Goal: Transaction & Acquisition: Purchase product/service

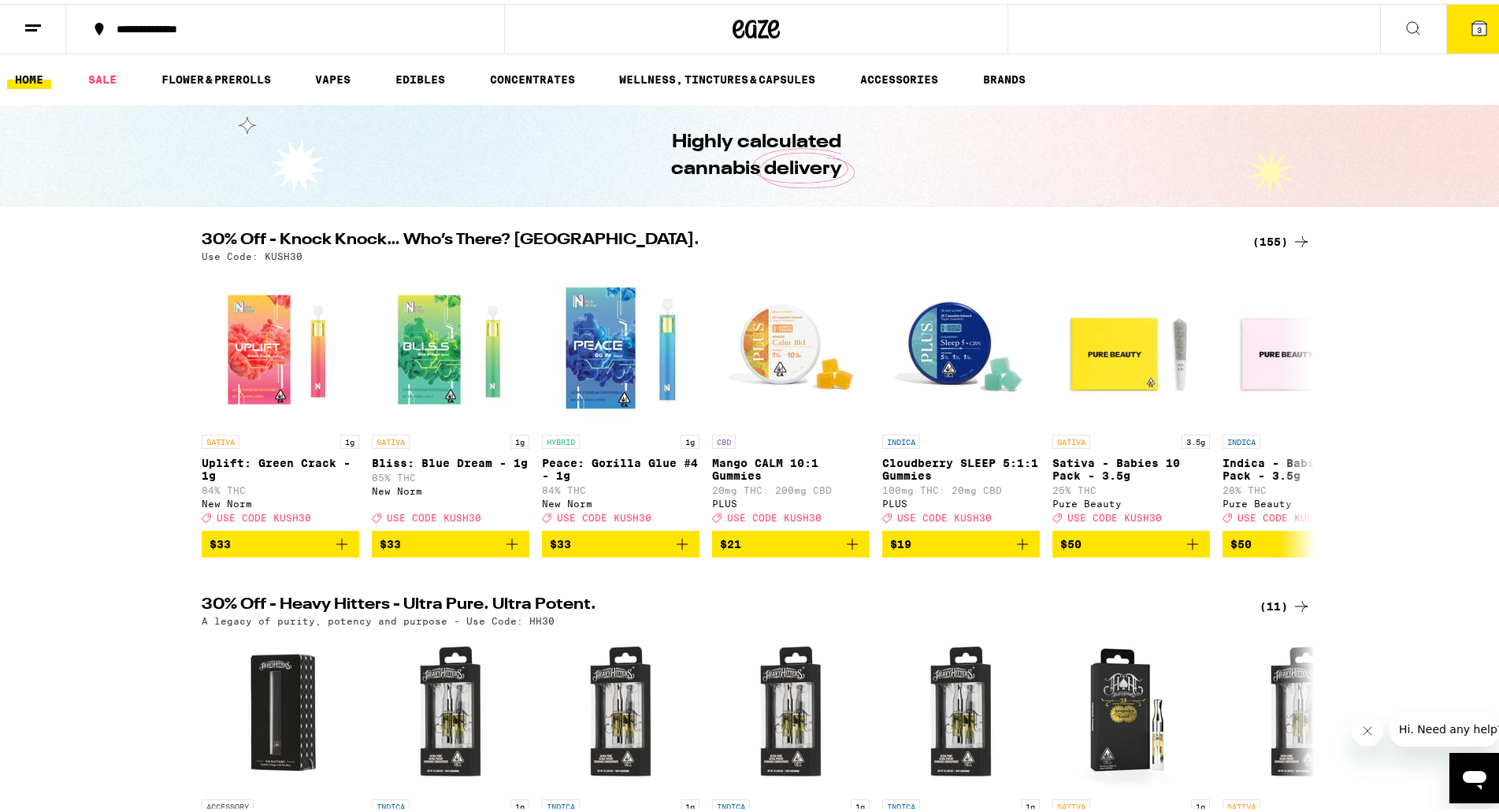
click at [738, 25] on icon at bounding box center [756, 25] width 47 height 28
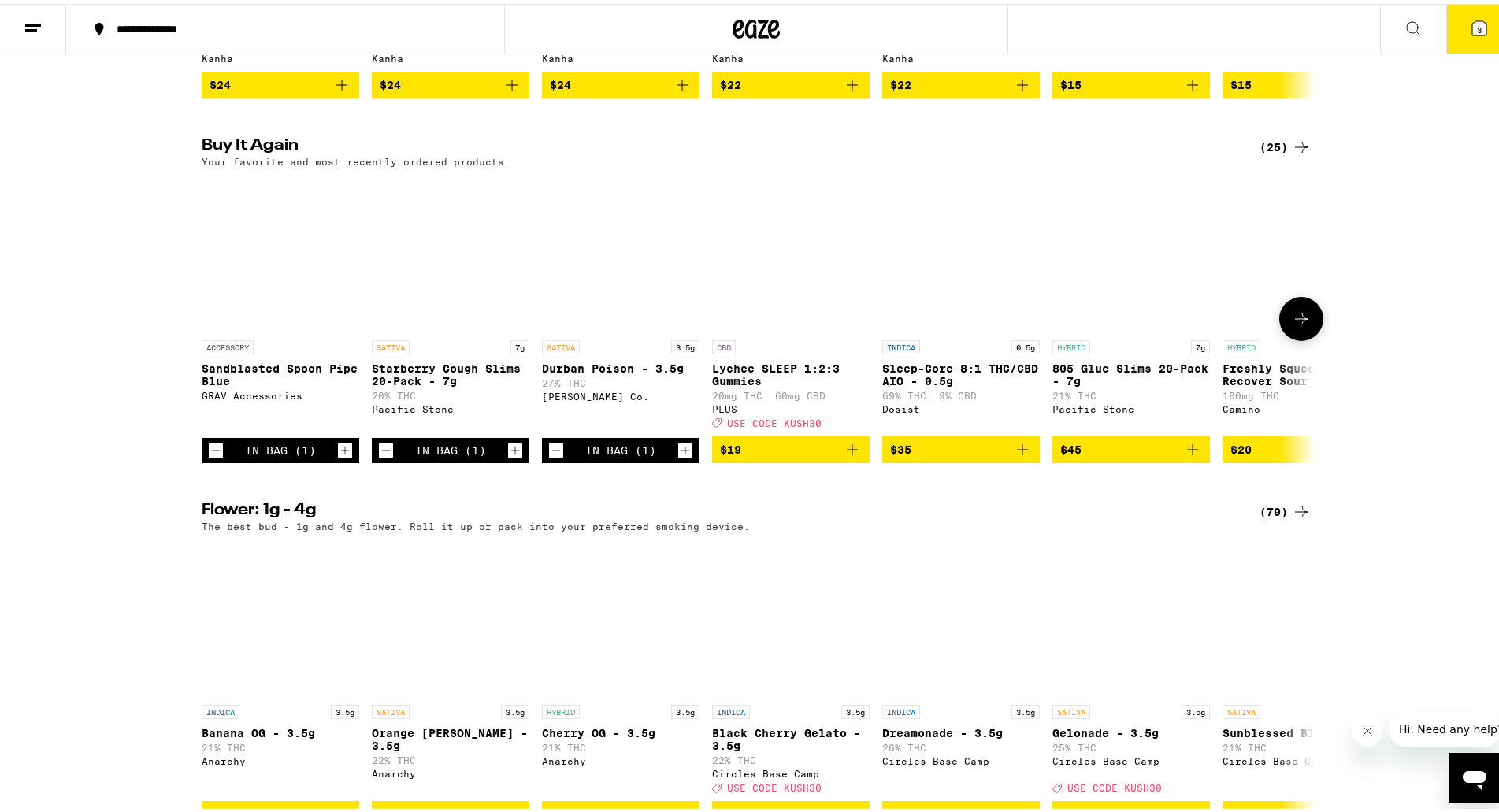
scroll to position [1181, 0]
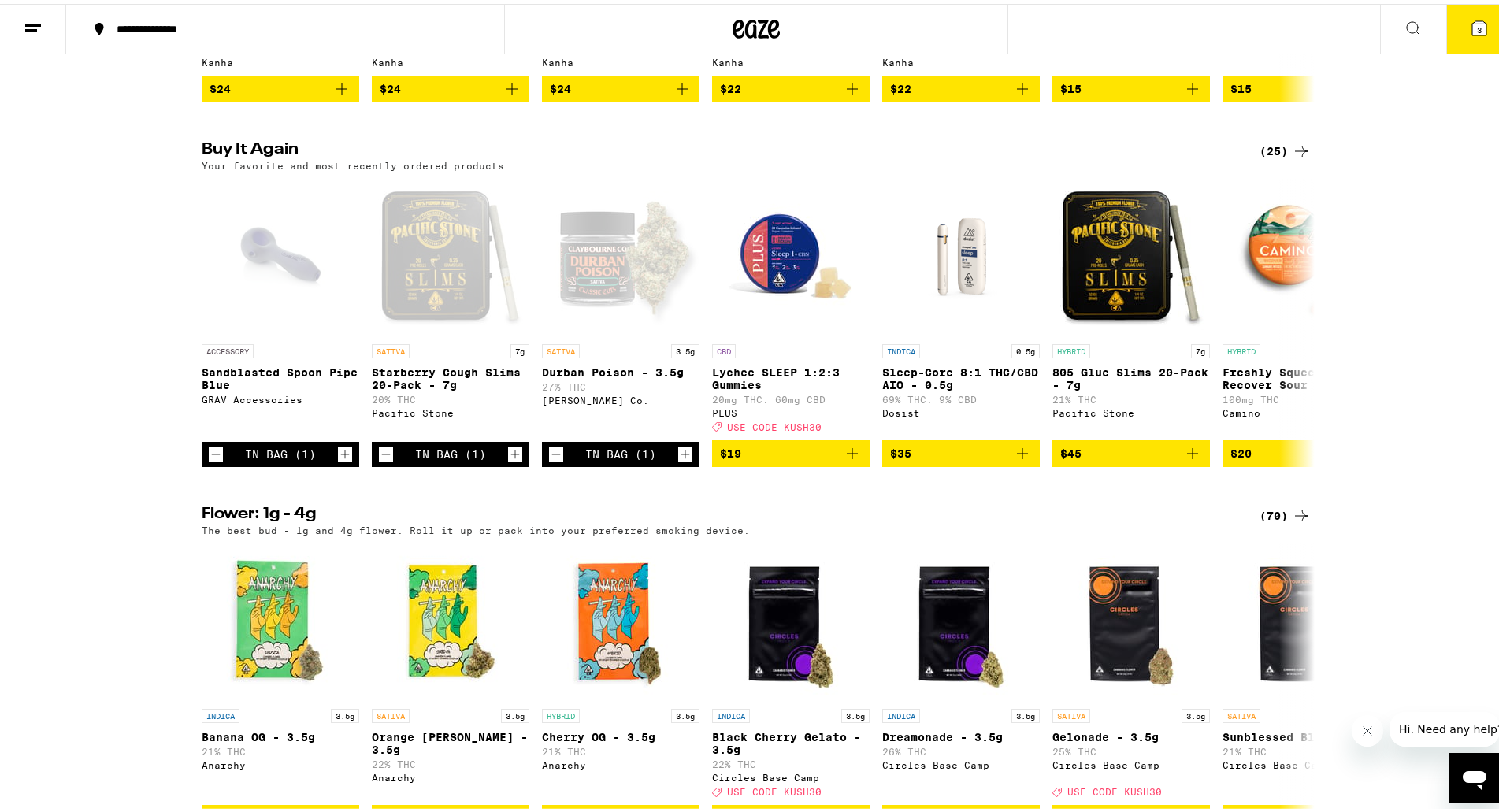
click at [30, 15] on icon at bounding box center [33, 24] width 19 height 19
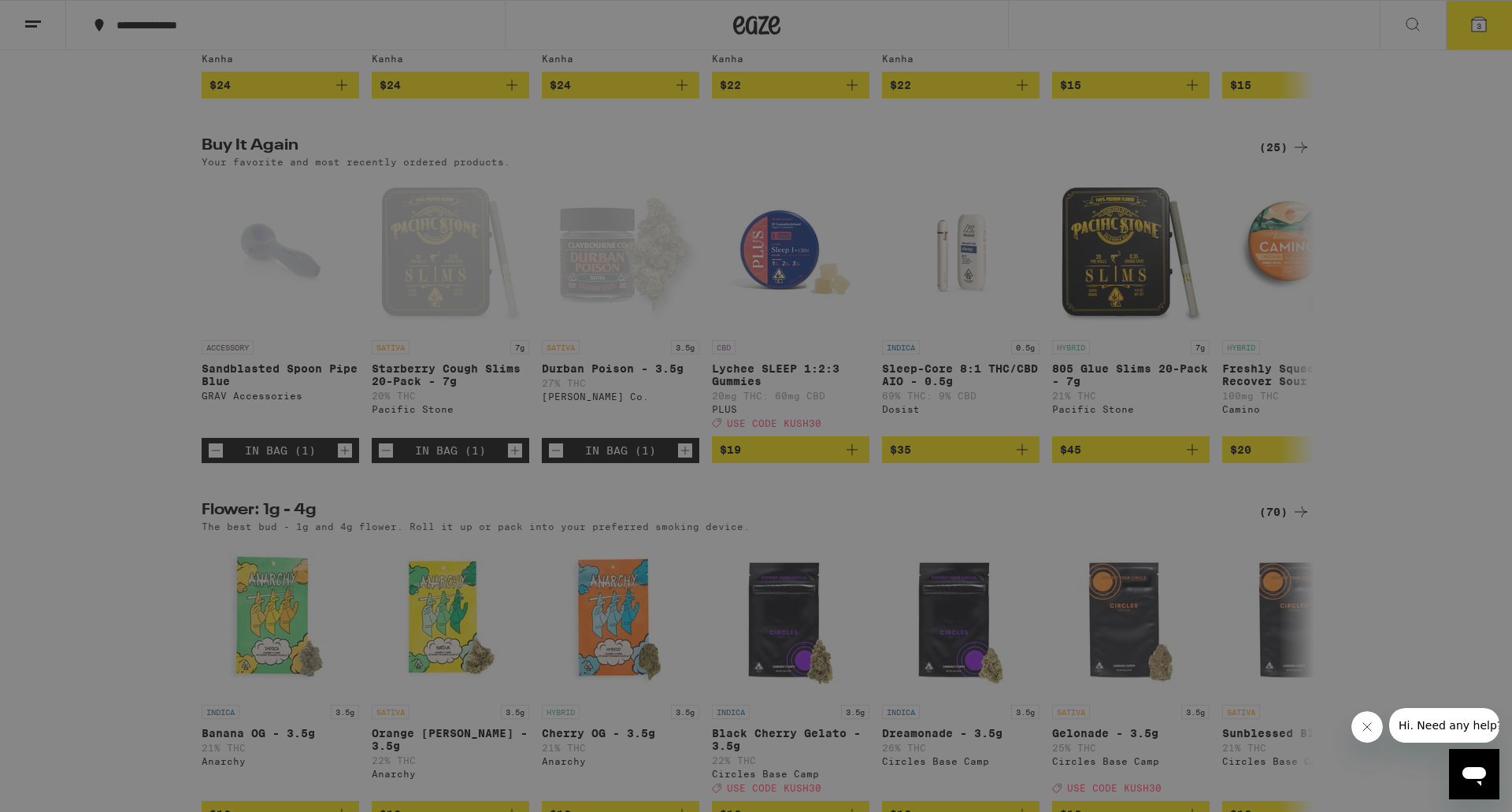
click at [30, 14] on icon at bounding box center [34, 27] width 32 height 32
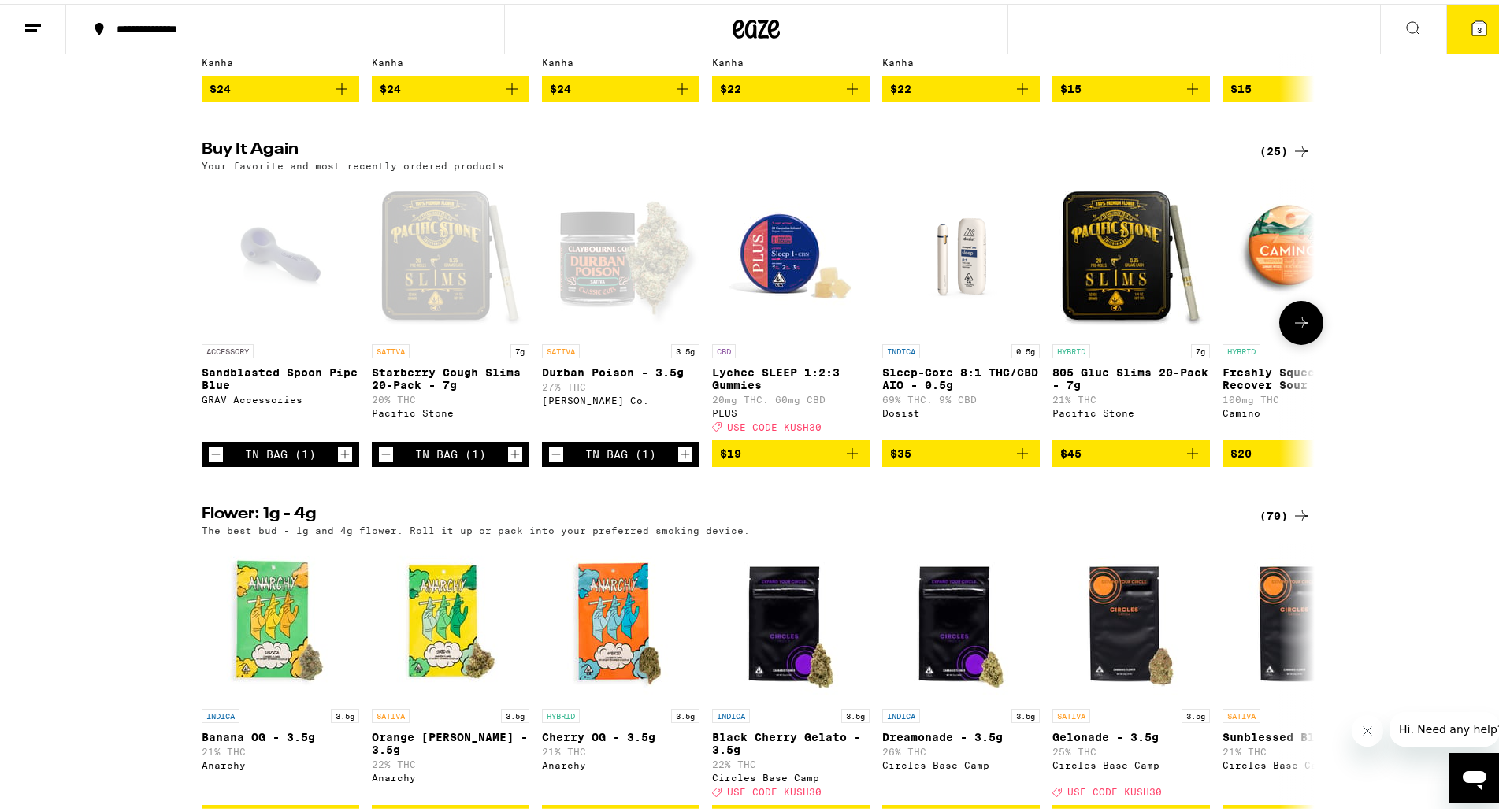
click at [549, 460] on icon "Decrement" at bounding box center [556, 449] width 14 height 19
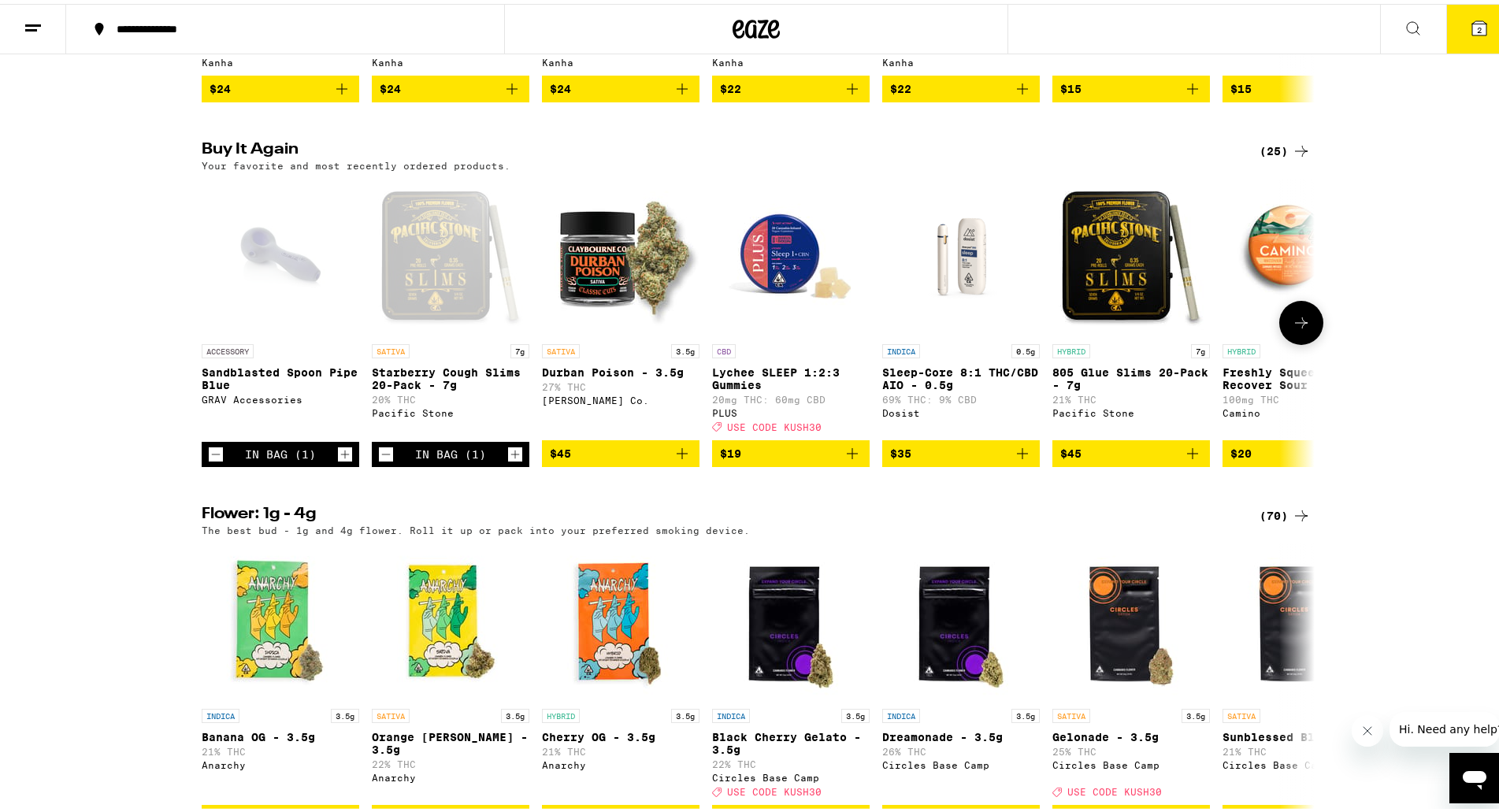
click at [379, 460] on icon "Decrement" at bounding box center [386, 449] width 14 height 19
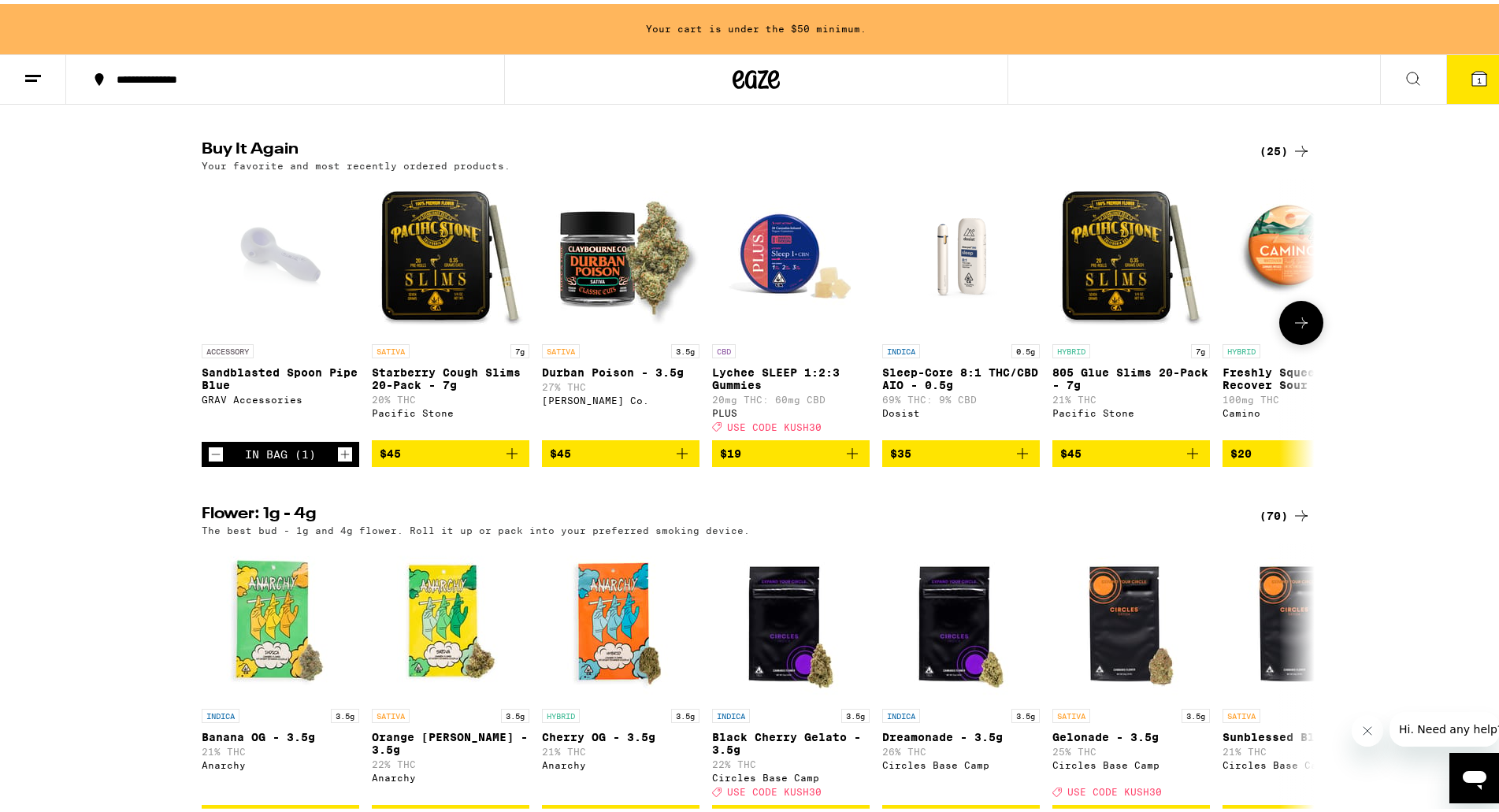
click at [209, 460] on icon "Decrement" at bounding box center [216, 449] width 14 height 19
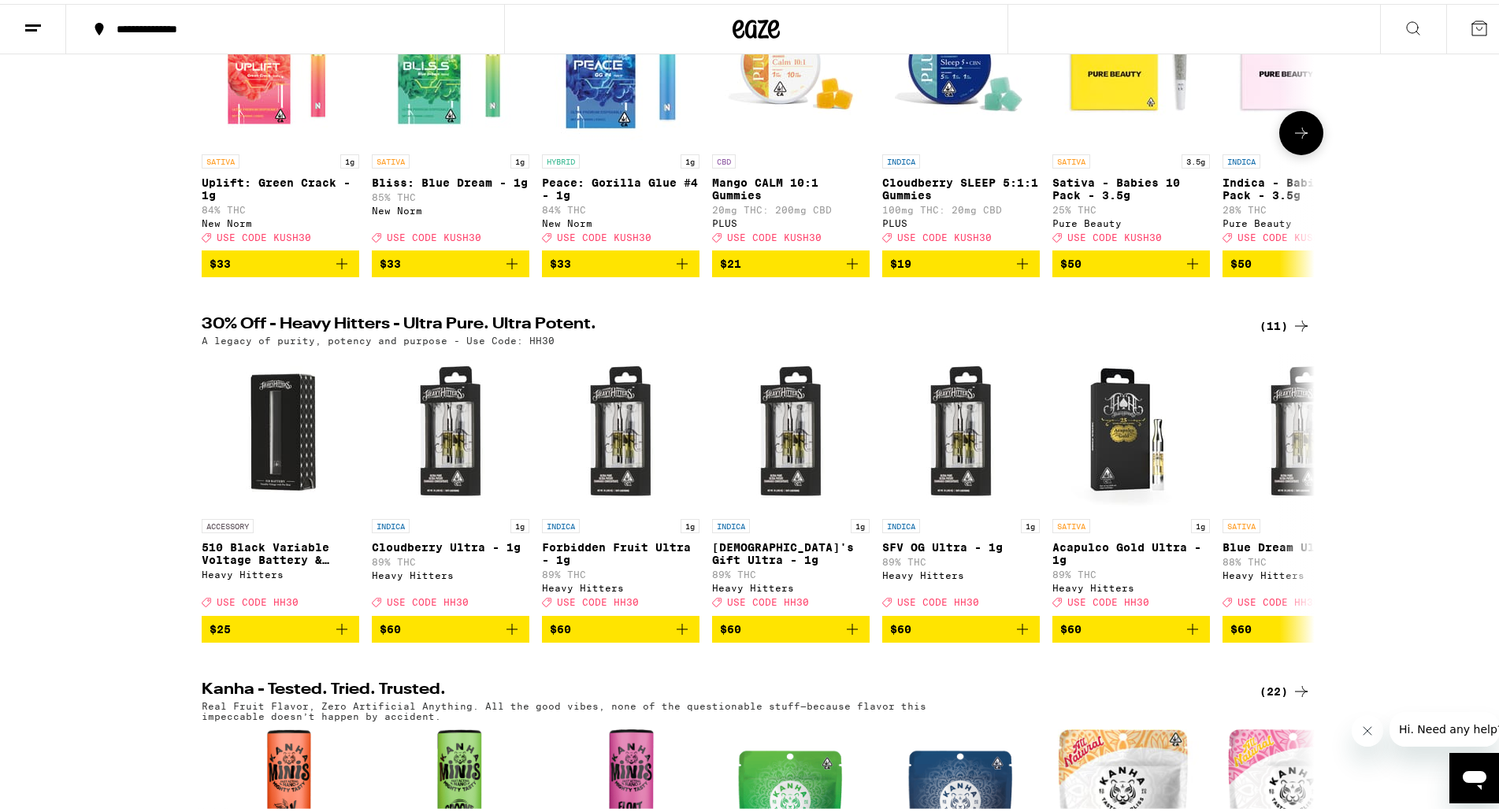
scroll to position [0, 0]
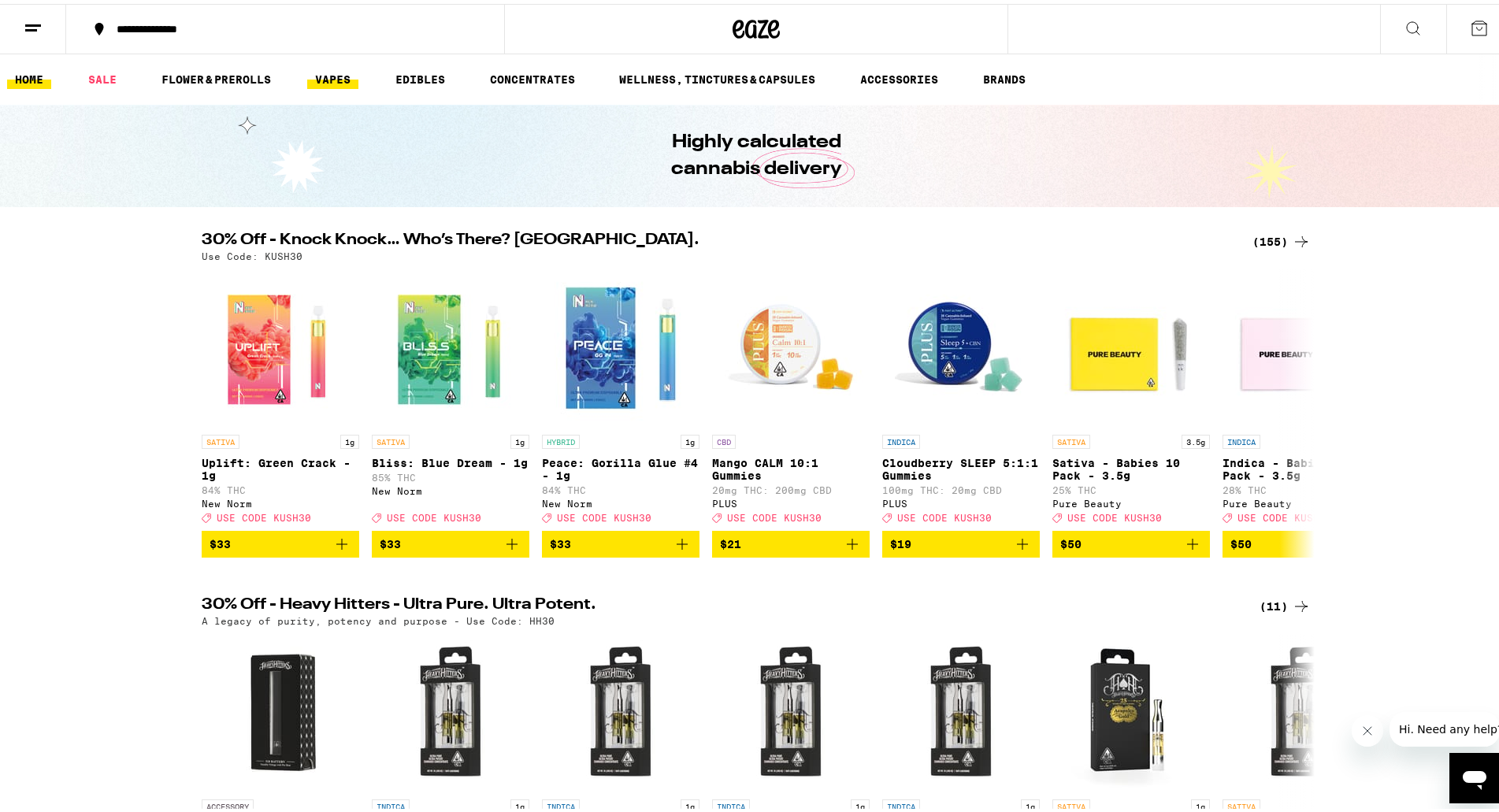
click at [319, 75] on link "VAPES" at bounding box center [333, 75] width 51 height 19
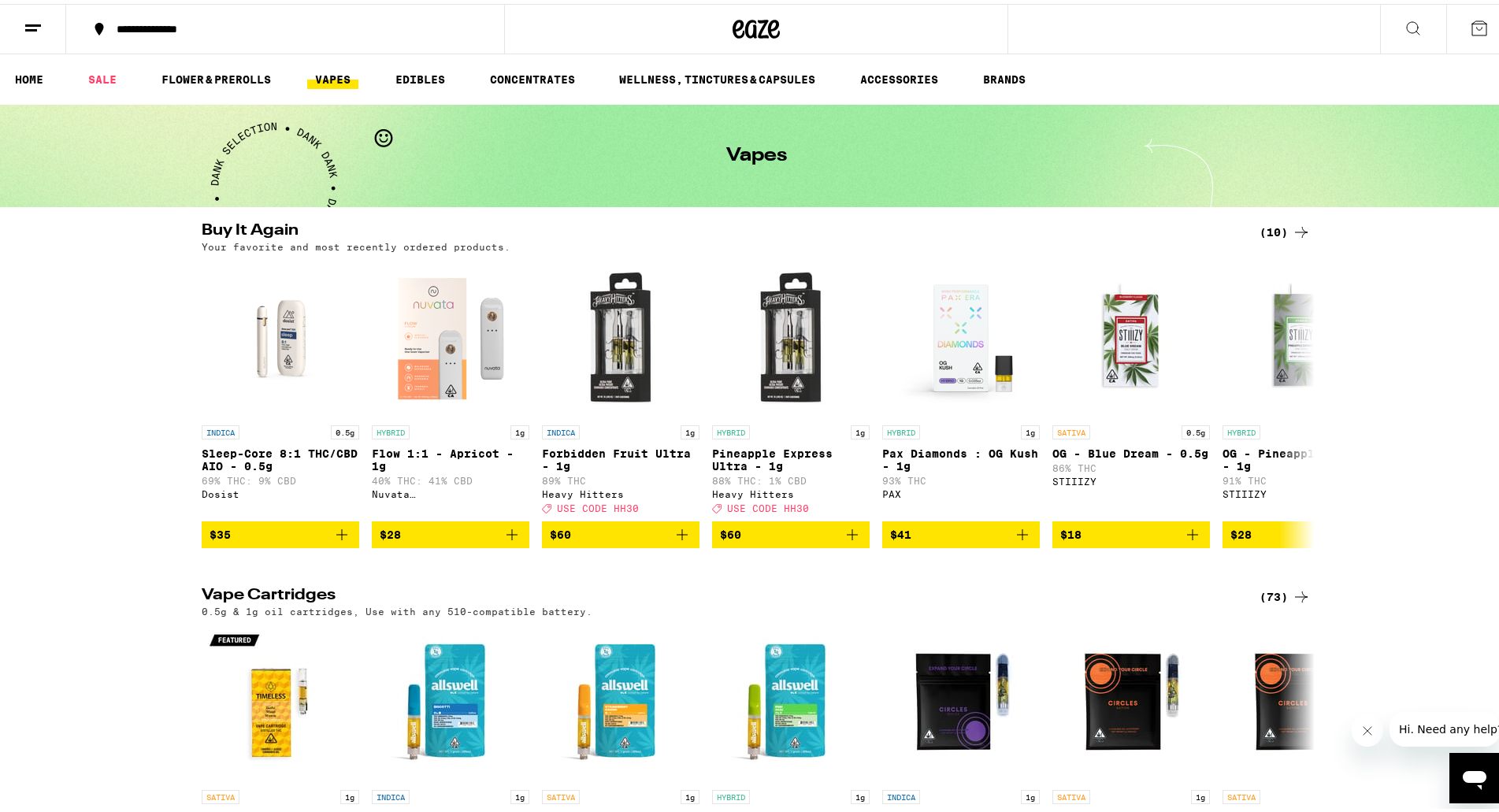
click at [423, 79] on link "EDIBLES" at bounding box center [420, 75] width 65 height 19
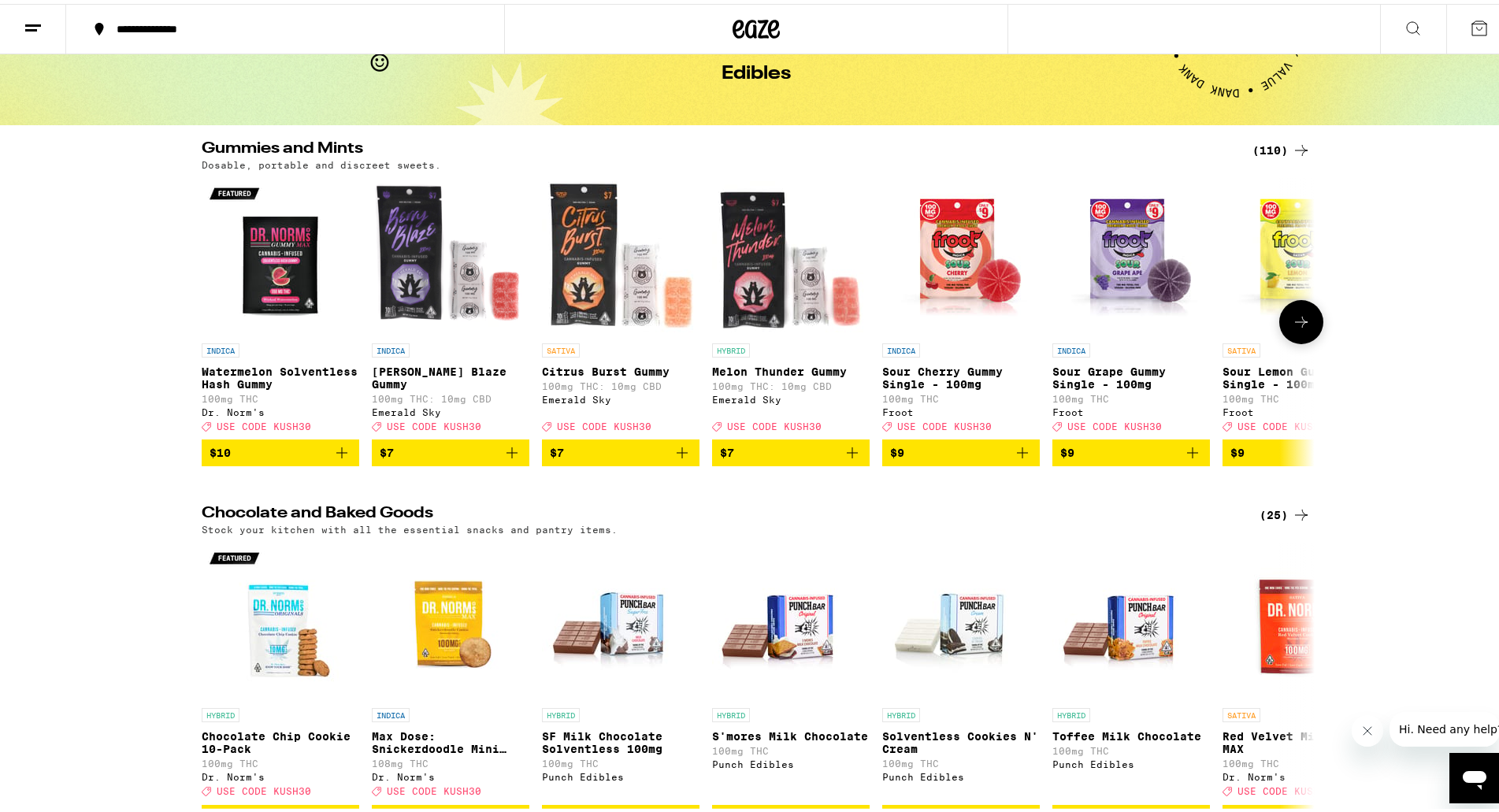
scroll to position [472, 0]
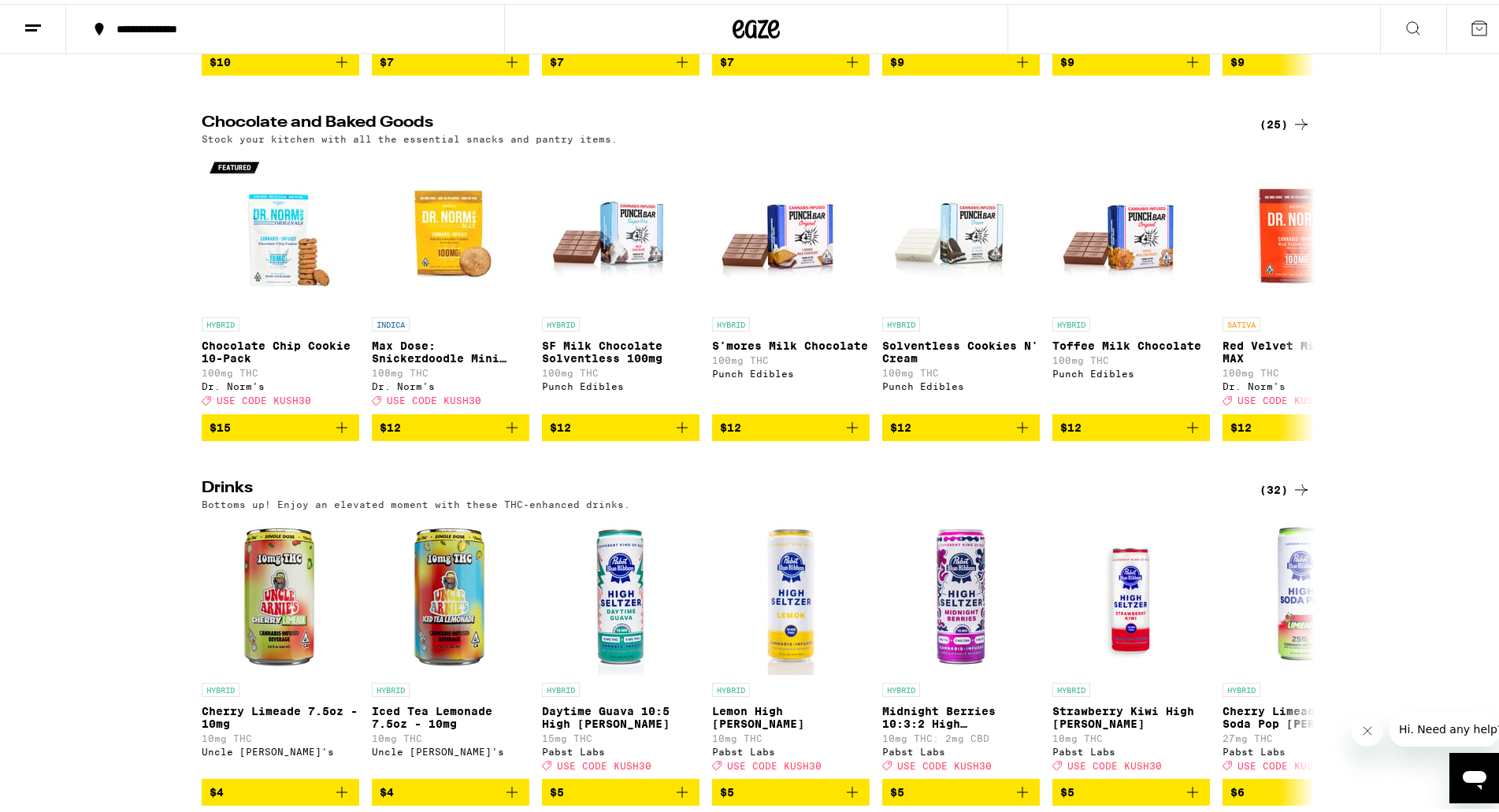
click at [1292, 130] on icon at bounding box center [1301, 119] width 19 height 19
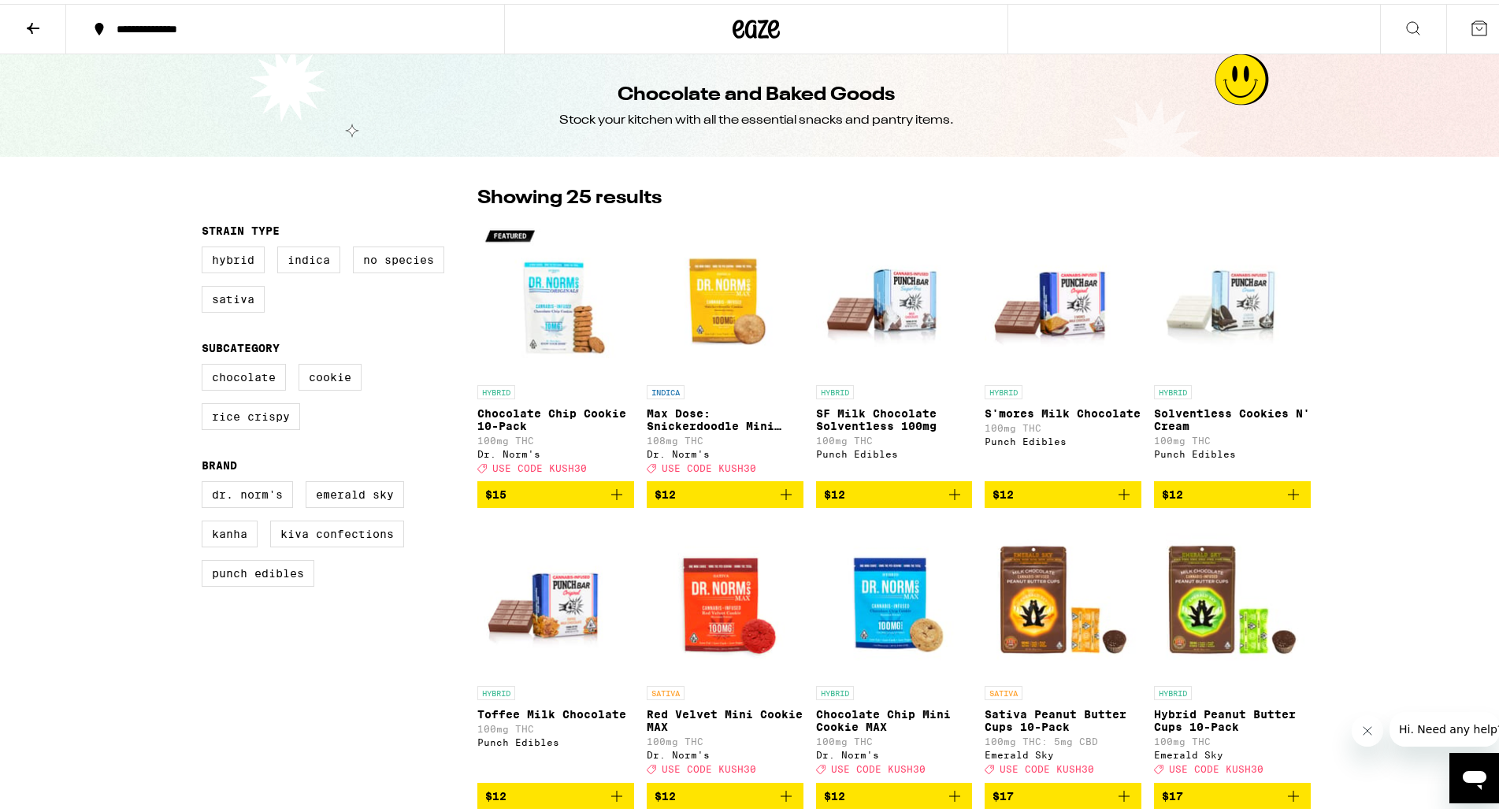
click at [31, 25] on icon at bounding box center [33, 24] width 12 height 11
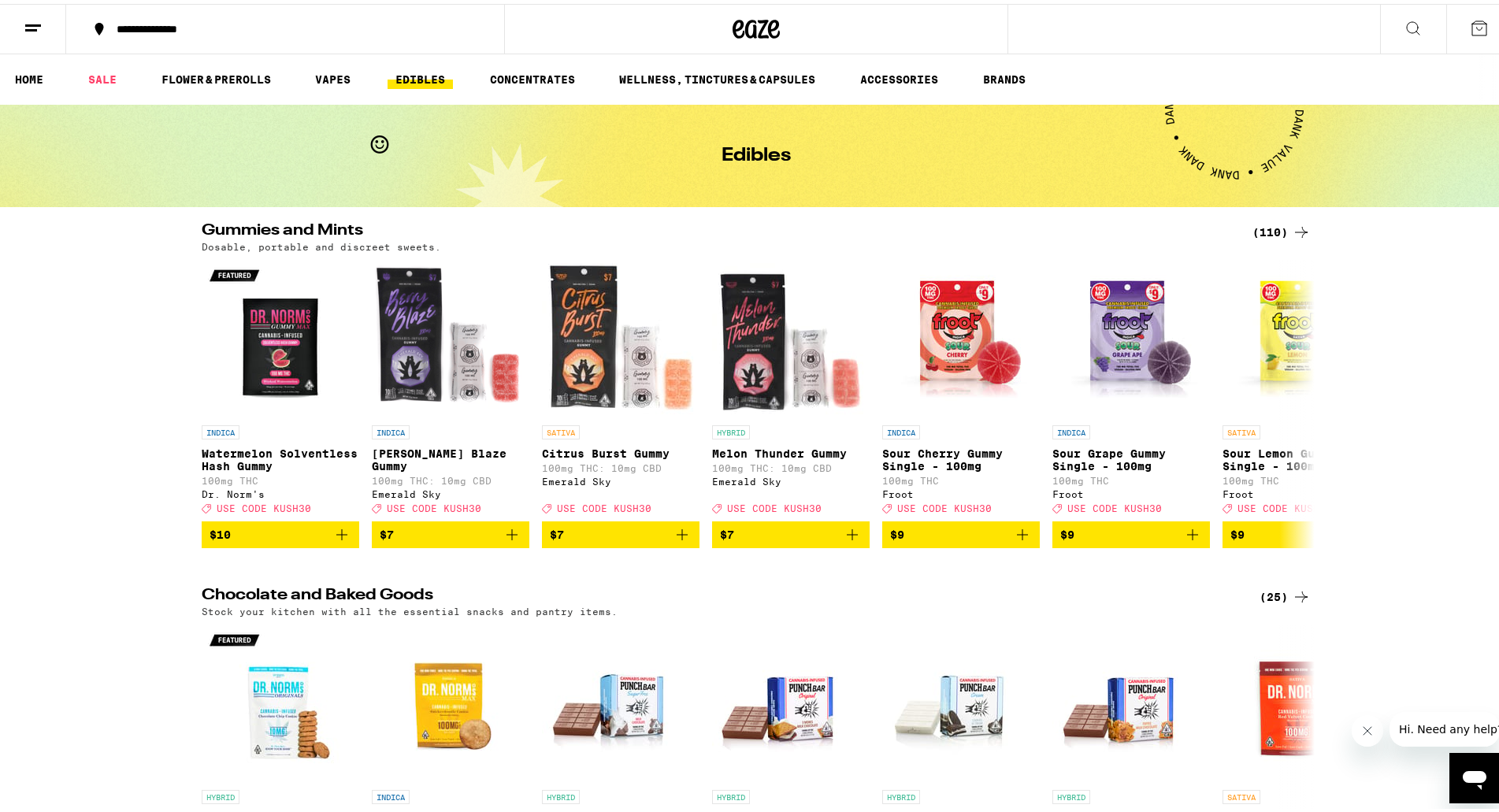
click at [1259, 227] on div "(110)" at bounding box center [1281, 227] width 58 height 19
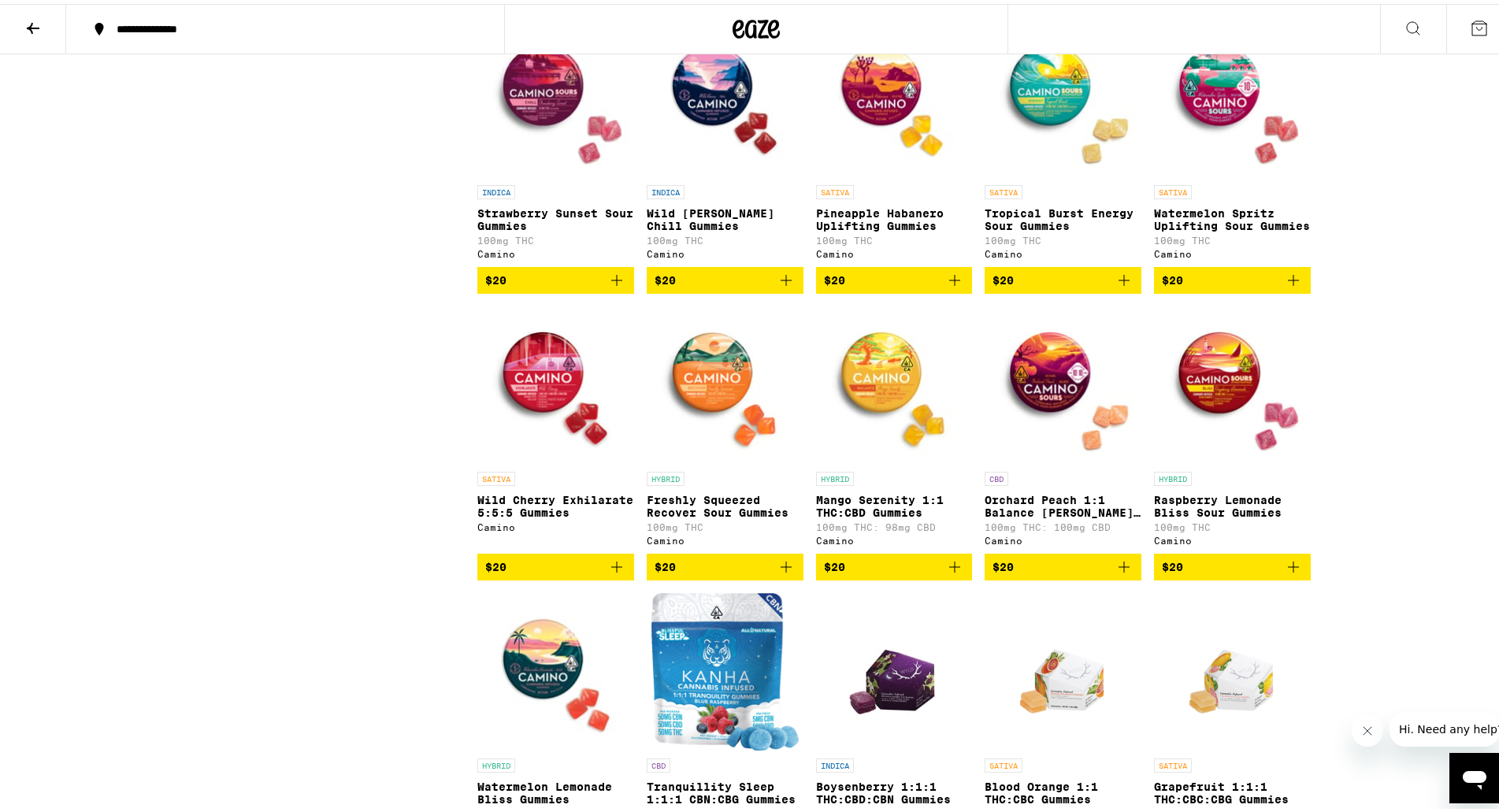
scroll to position [4172, 0]
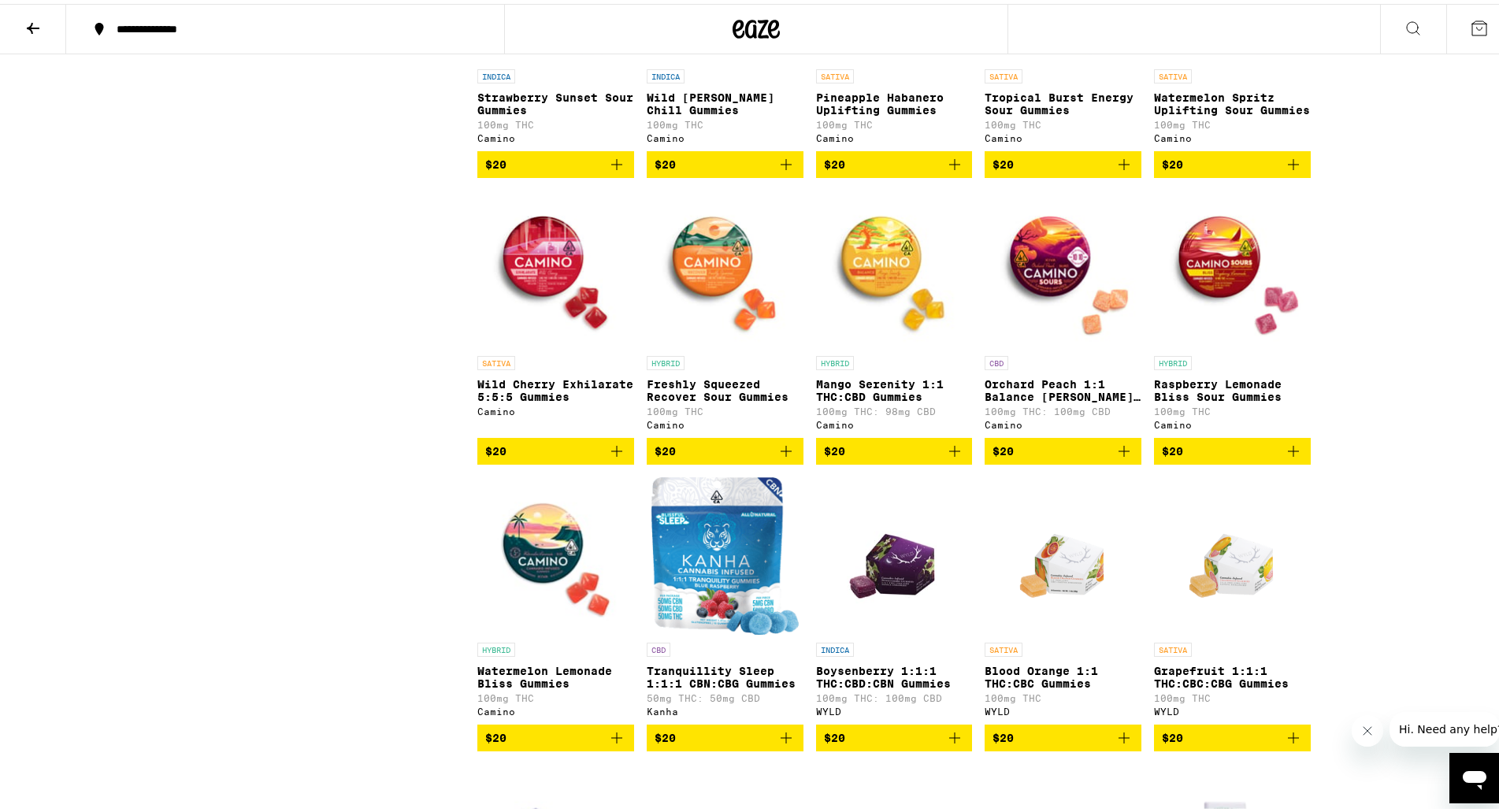
click at [786, 456] on icon "Add to bag" at bounding box center [786, 447] width 19 height 19
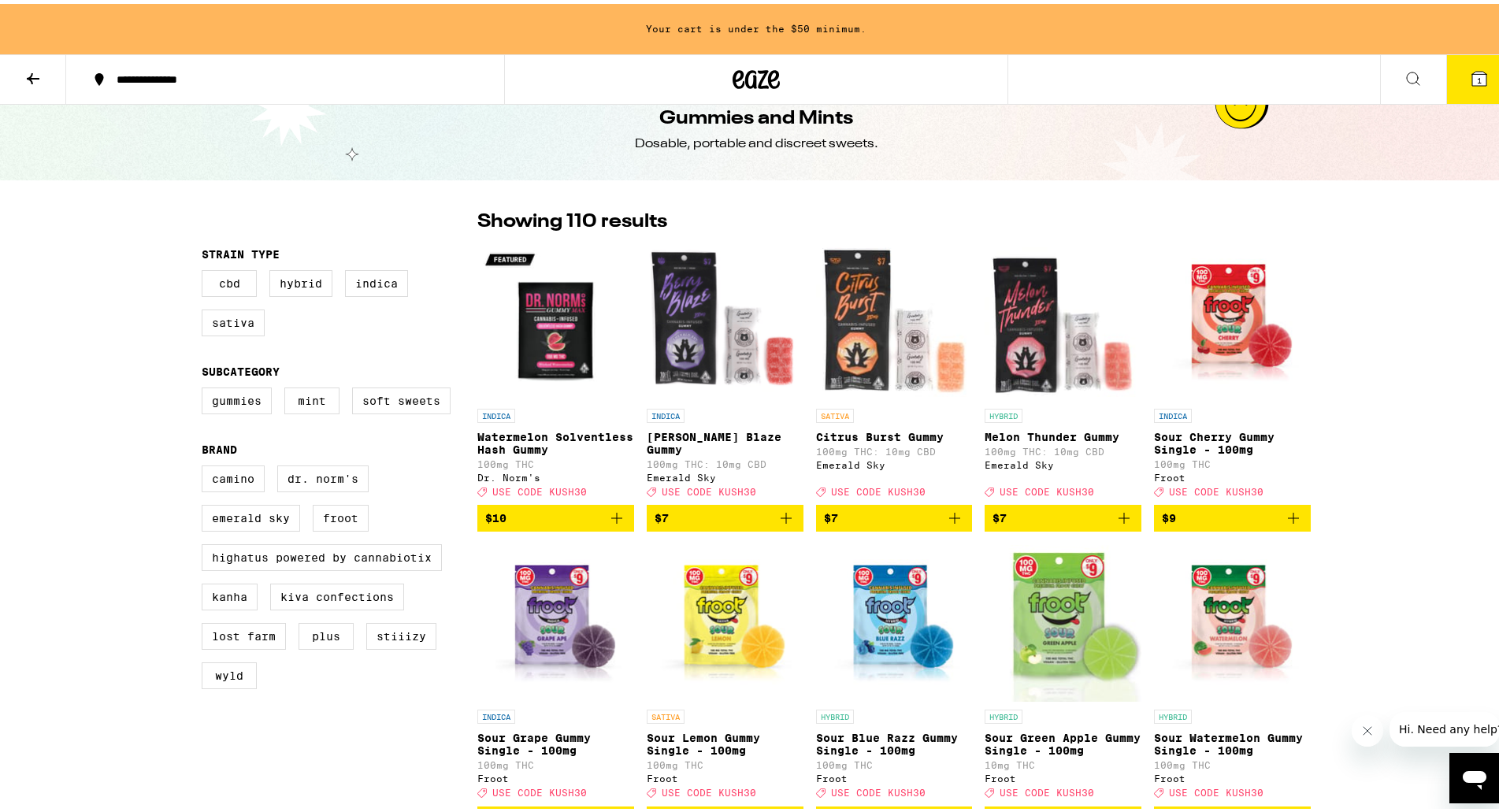
scroll to position [0, 0]
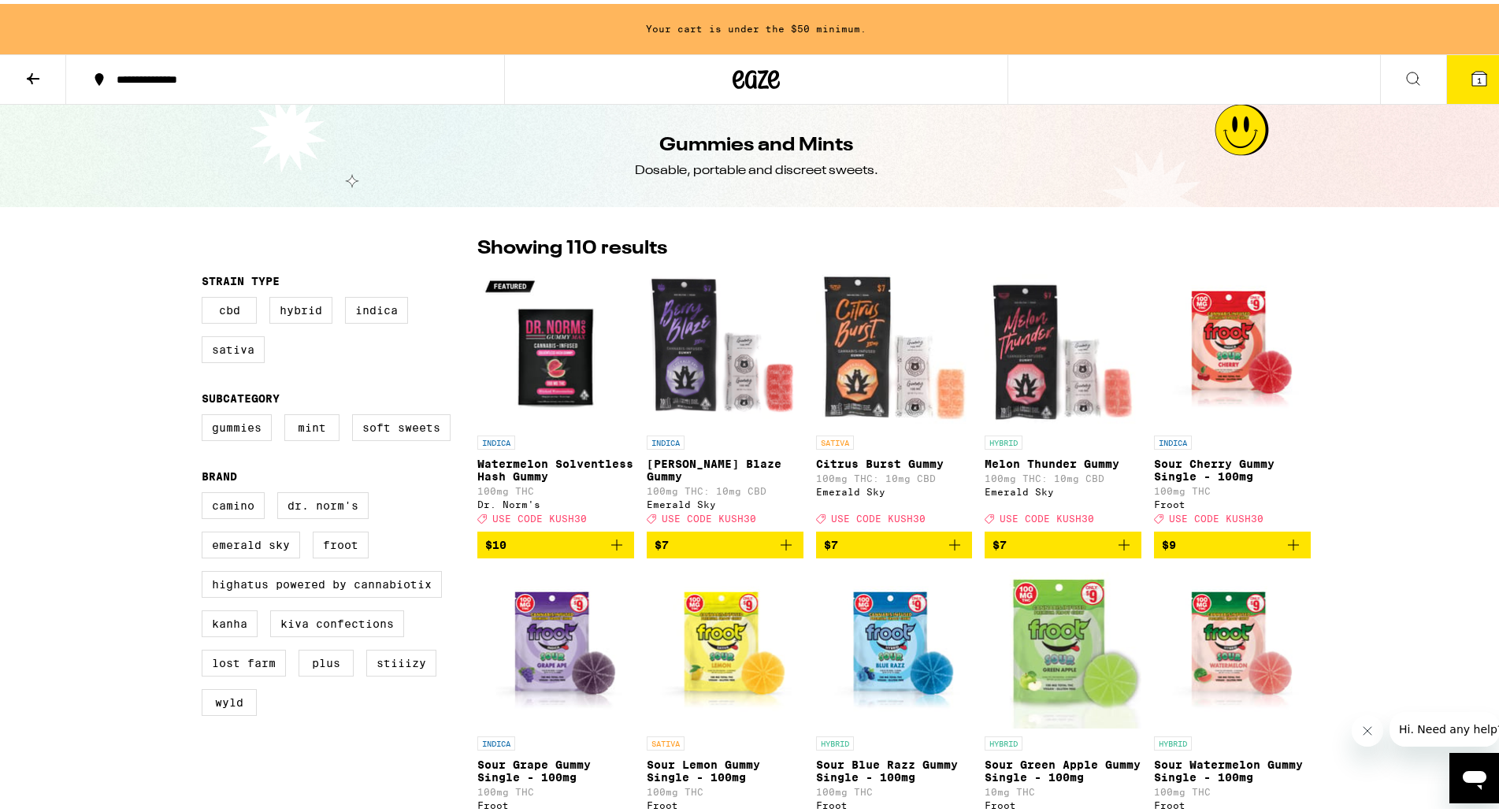
click at [46, 83] on button at bounding box center [33, 76] width 66 height 50
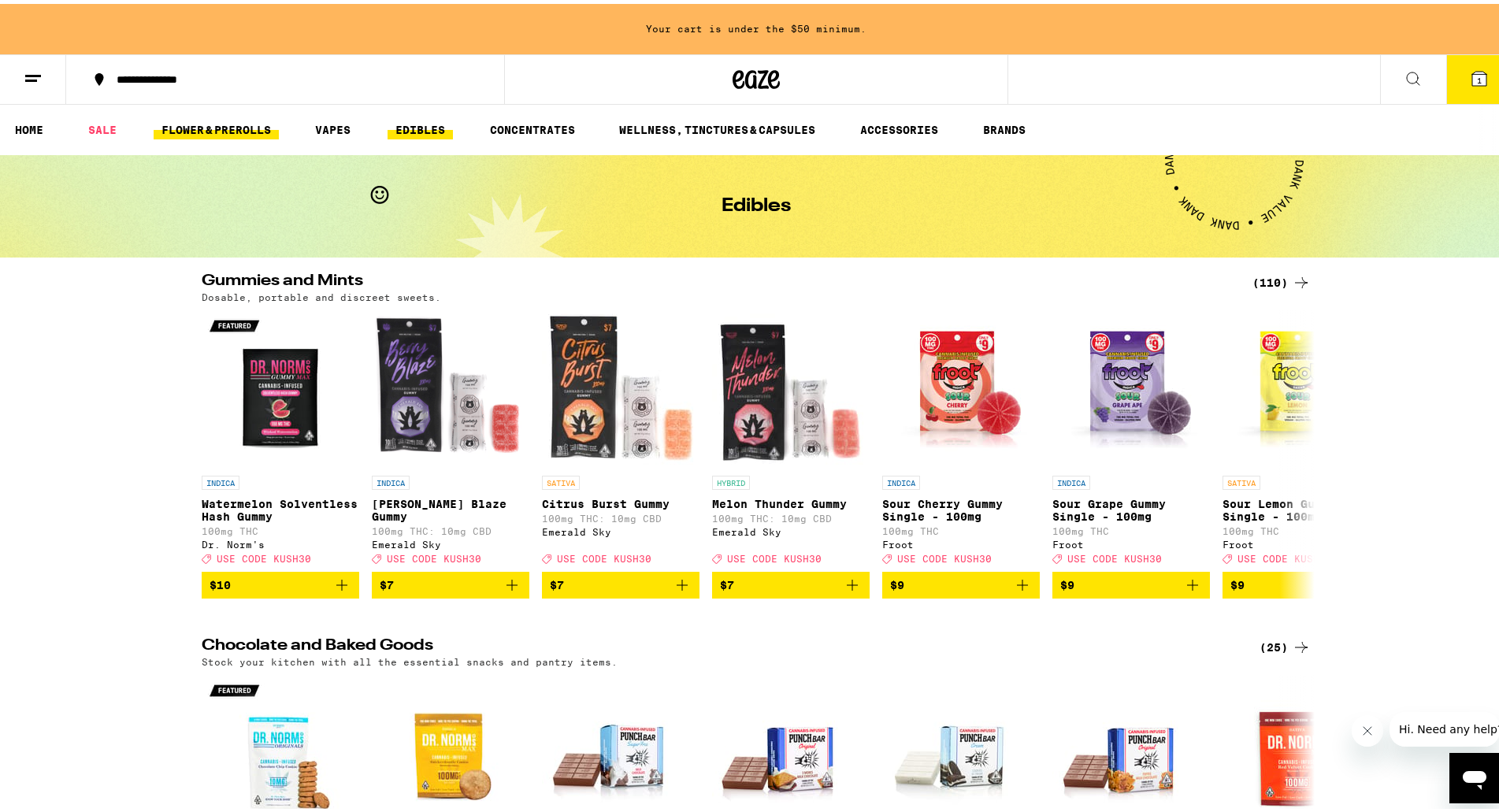
click at [237, 127] on link "FLOWER & PREROLLS" at bounding box center [217, 126] width 126 height 19
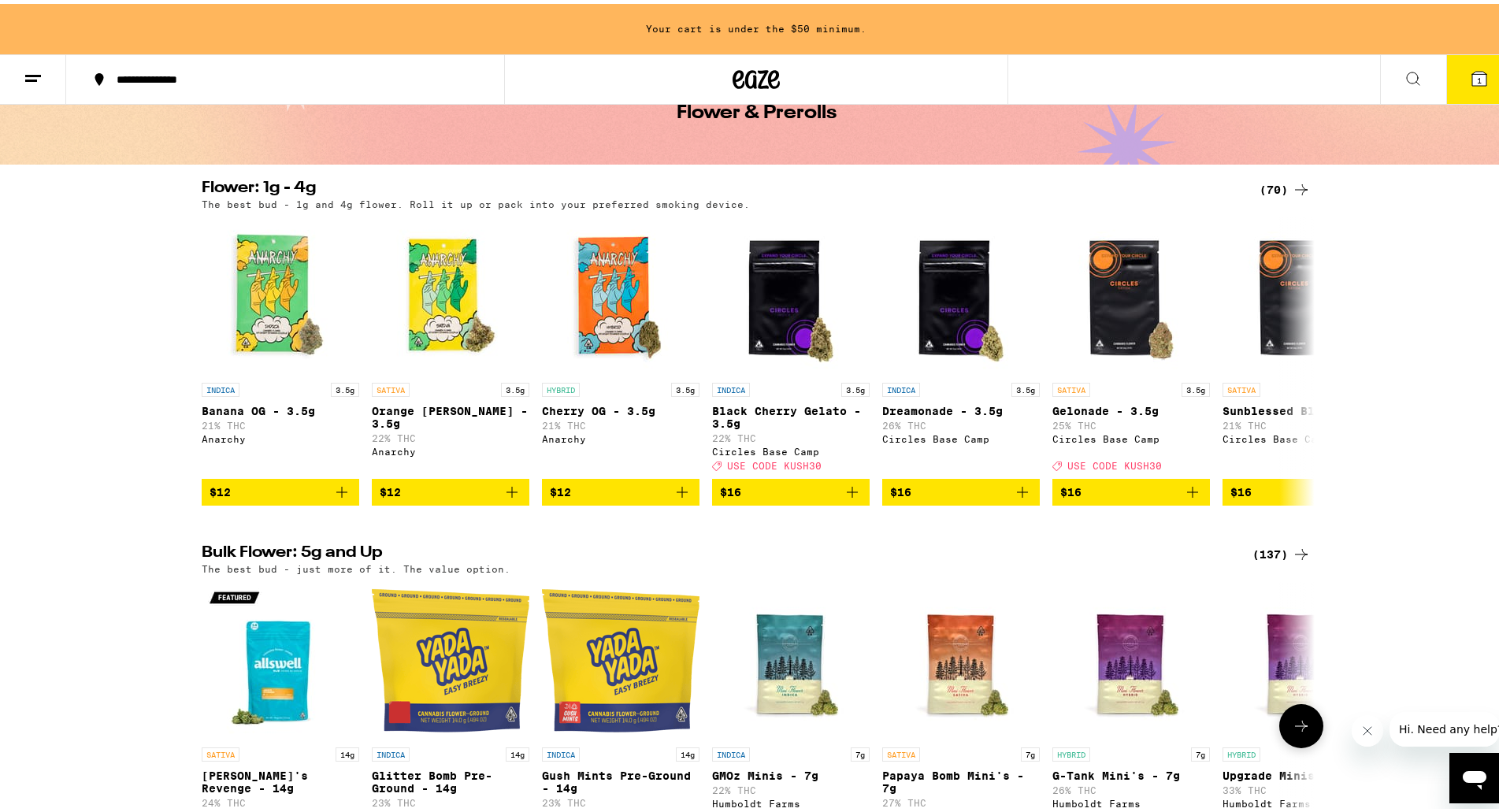
scroll to position [79, 0]
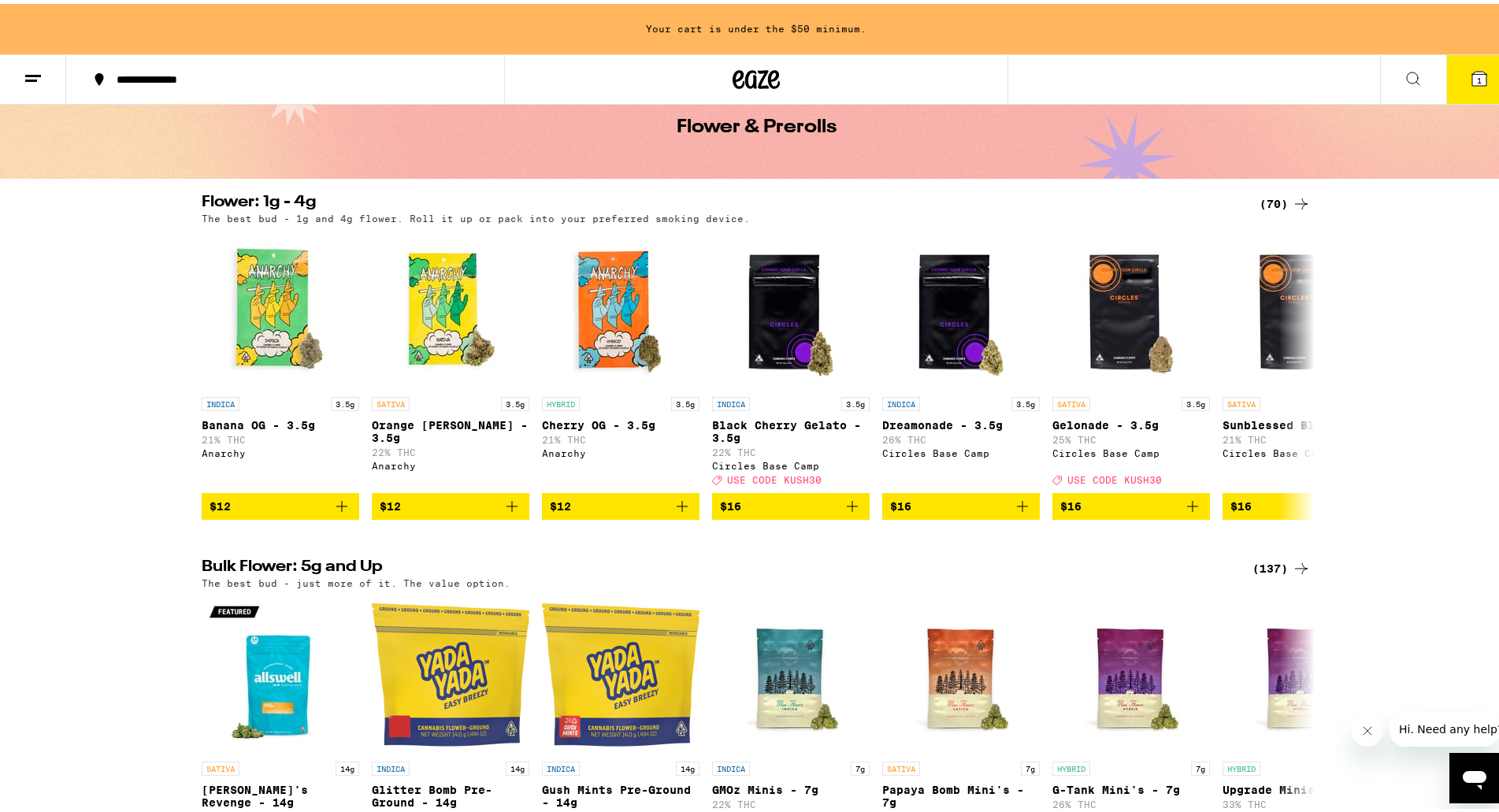
click at [1273, 200] on div "(70)" at bounding box center [1285, 199] width 51 height 19
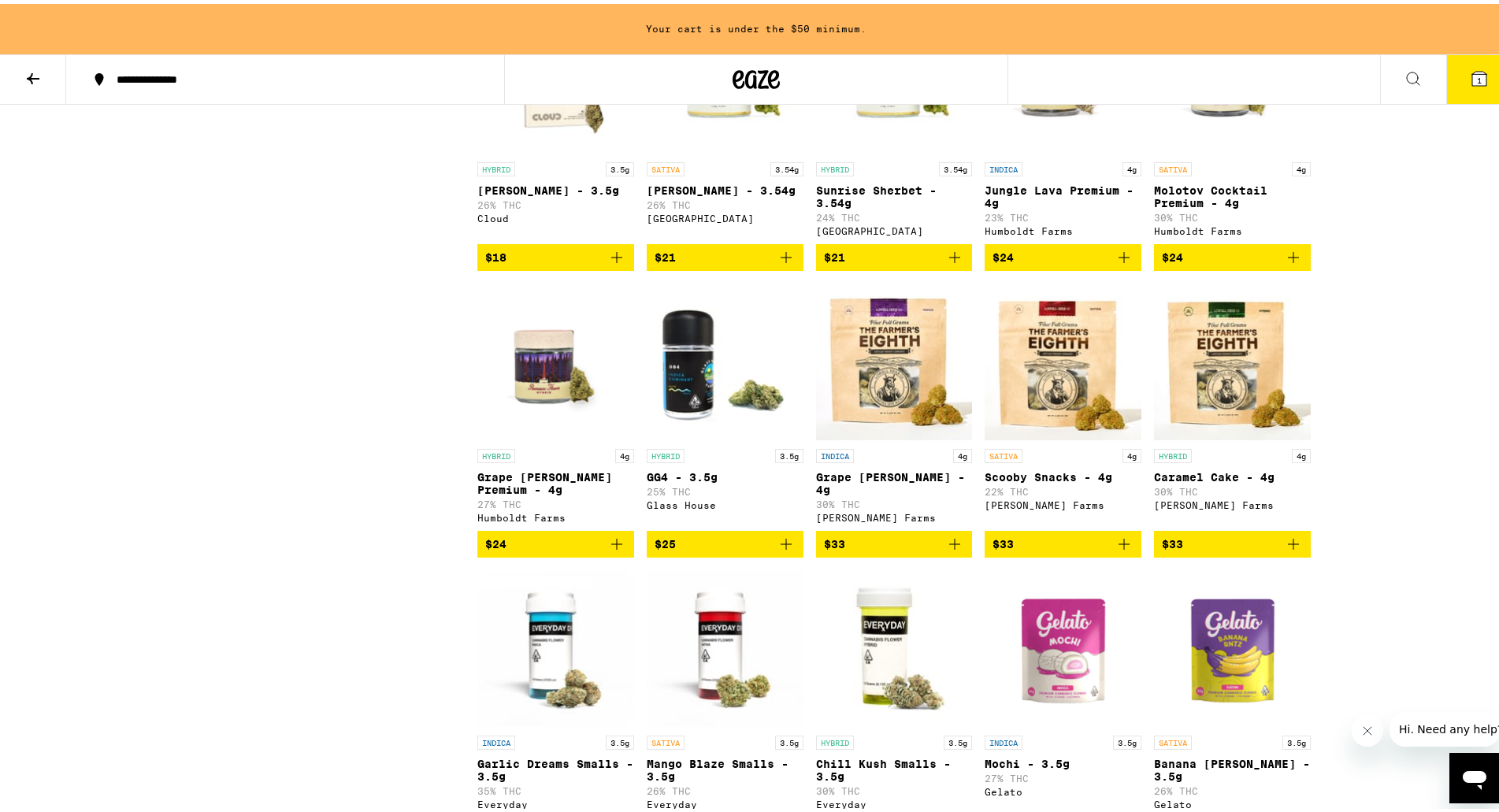
scroll to position [866, 0]
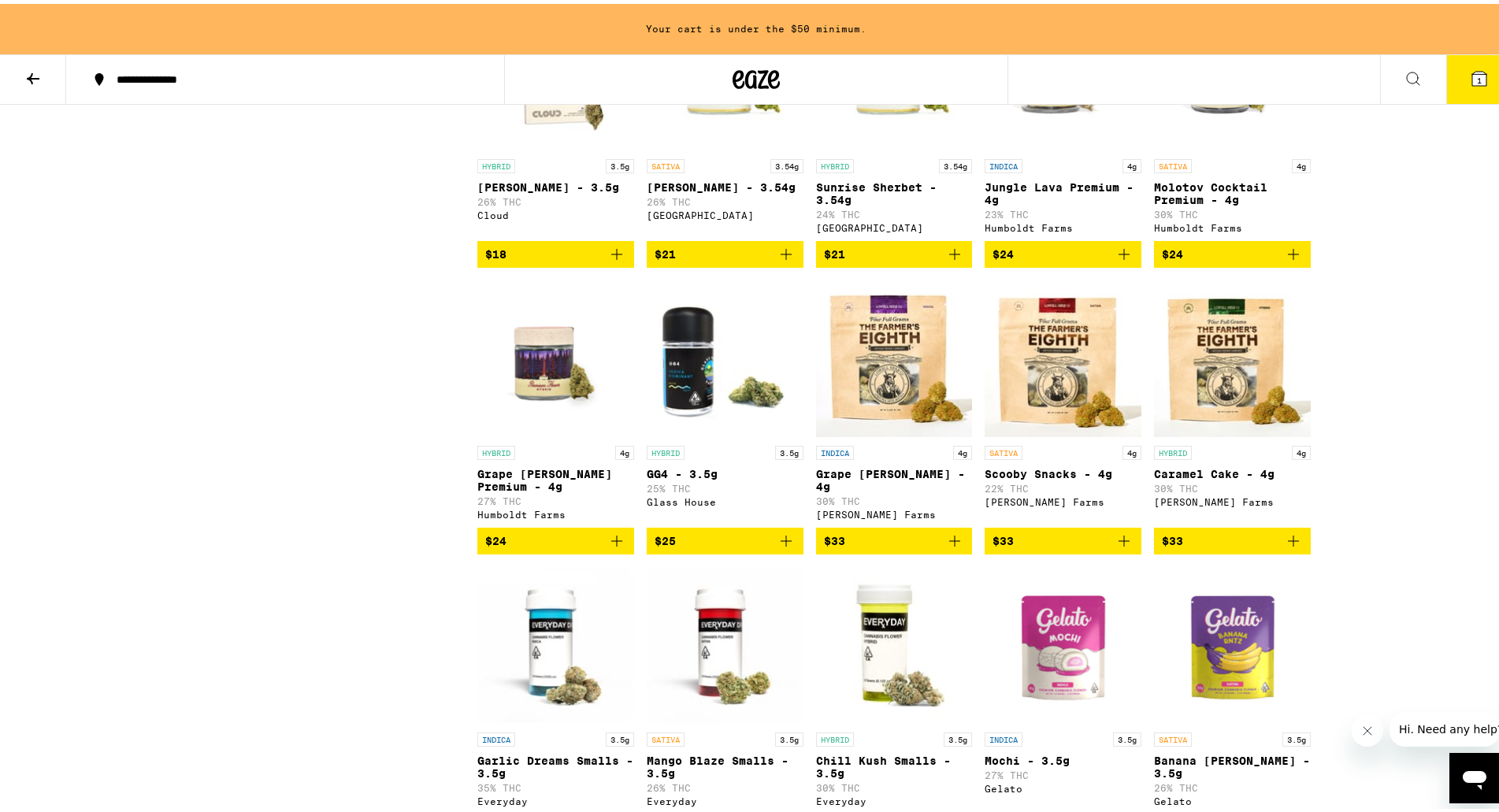
click at [1086, 547] on span "$33" at bounding box center [1062, 536] width 141 height 19
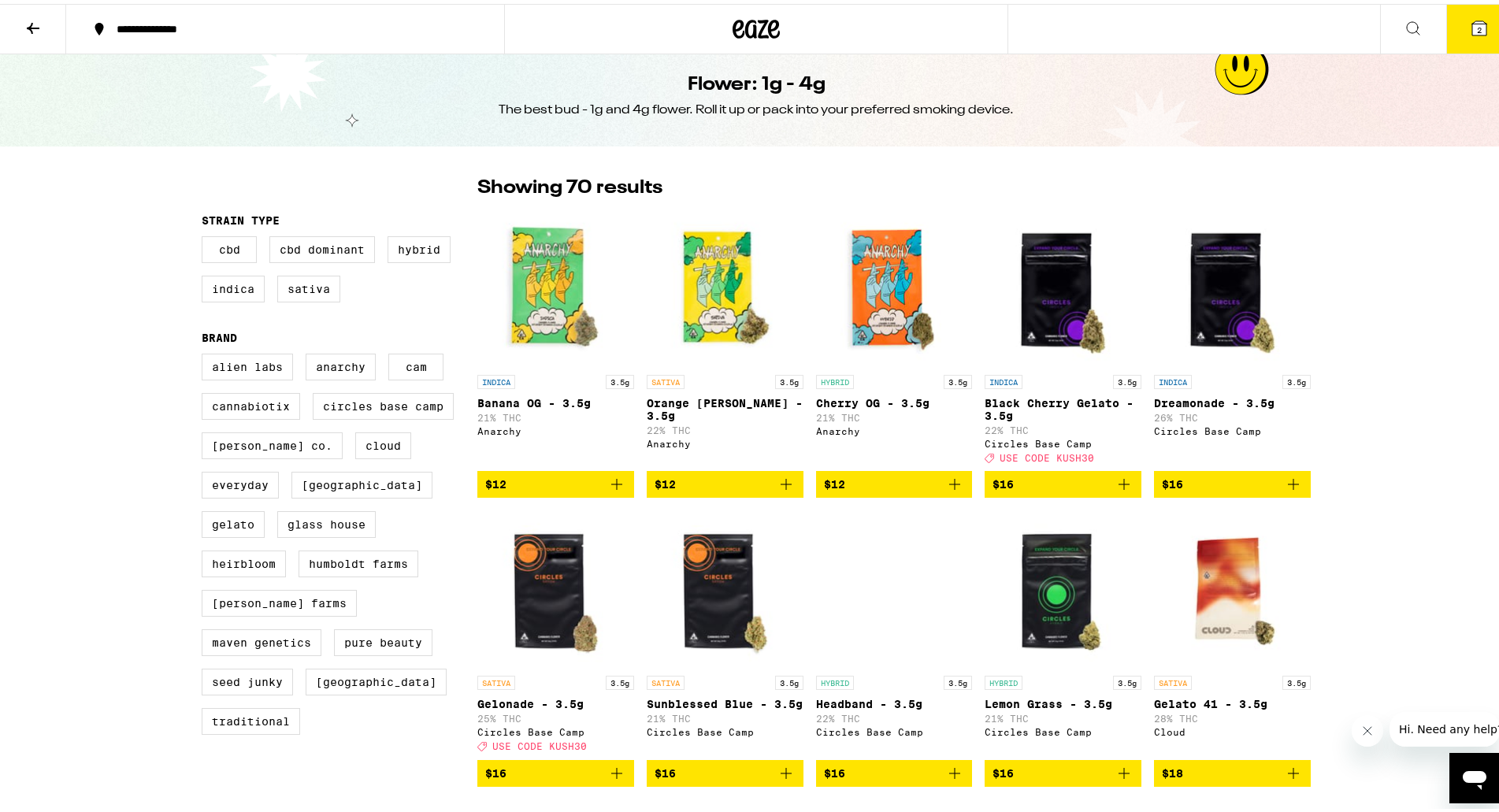
scroll to position [0, 0]
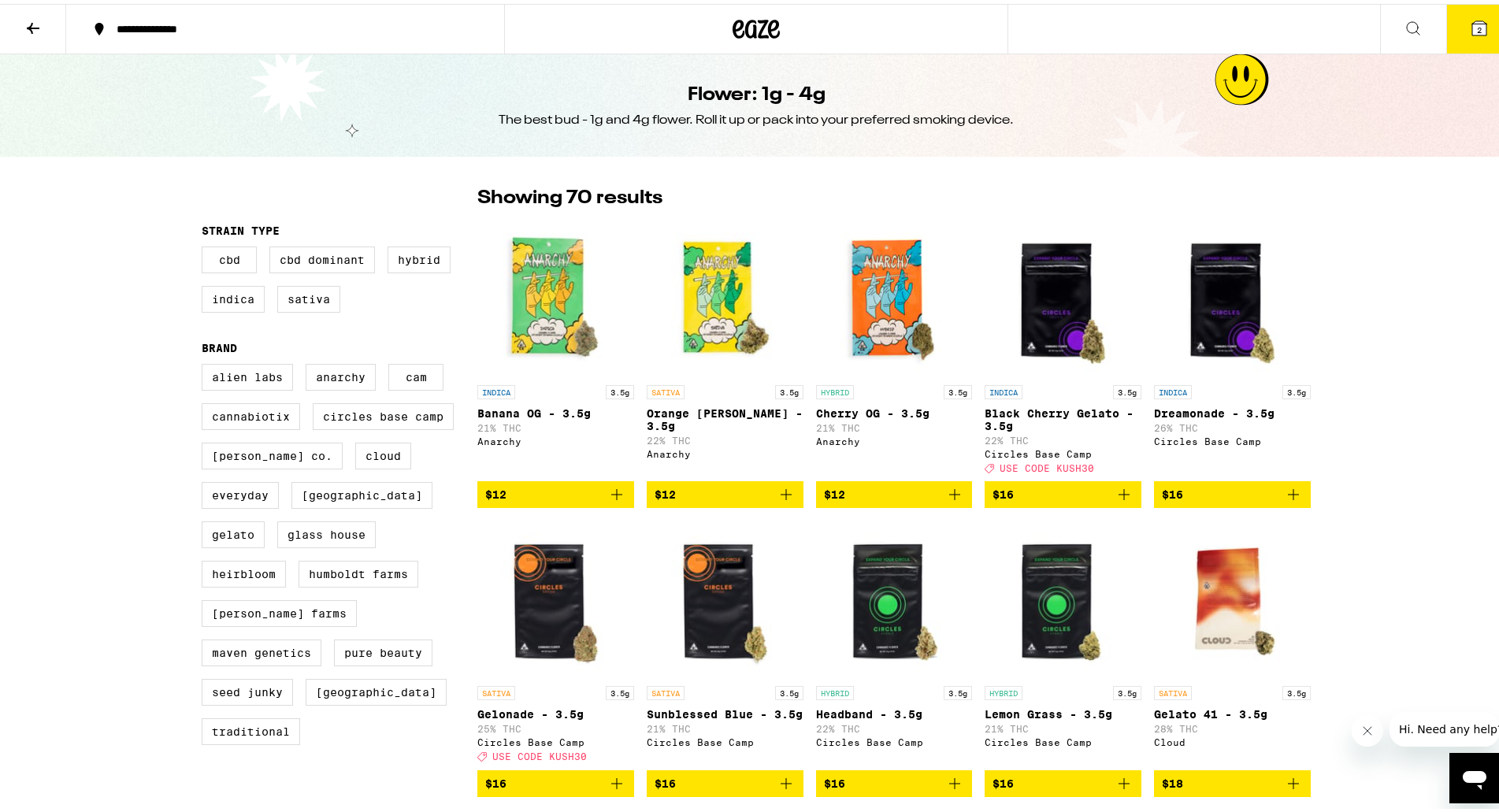
click at [23, 22] on button at bounding box center [33, 26] width 66 height 50
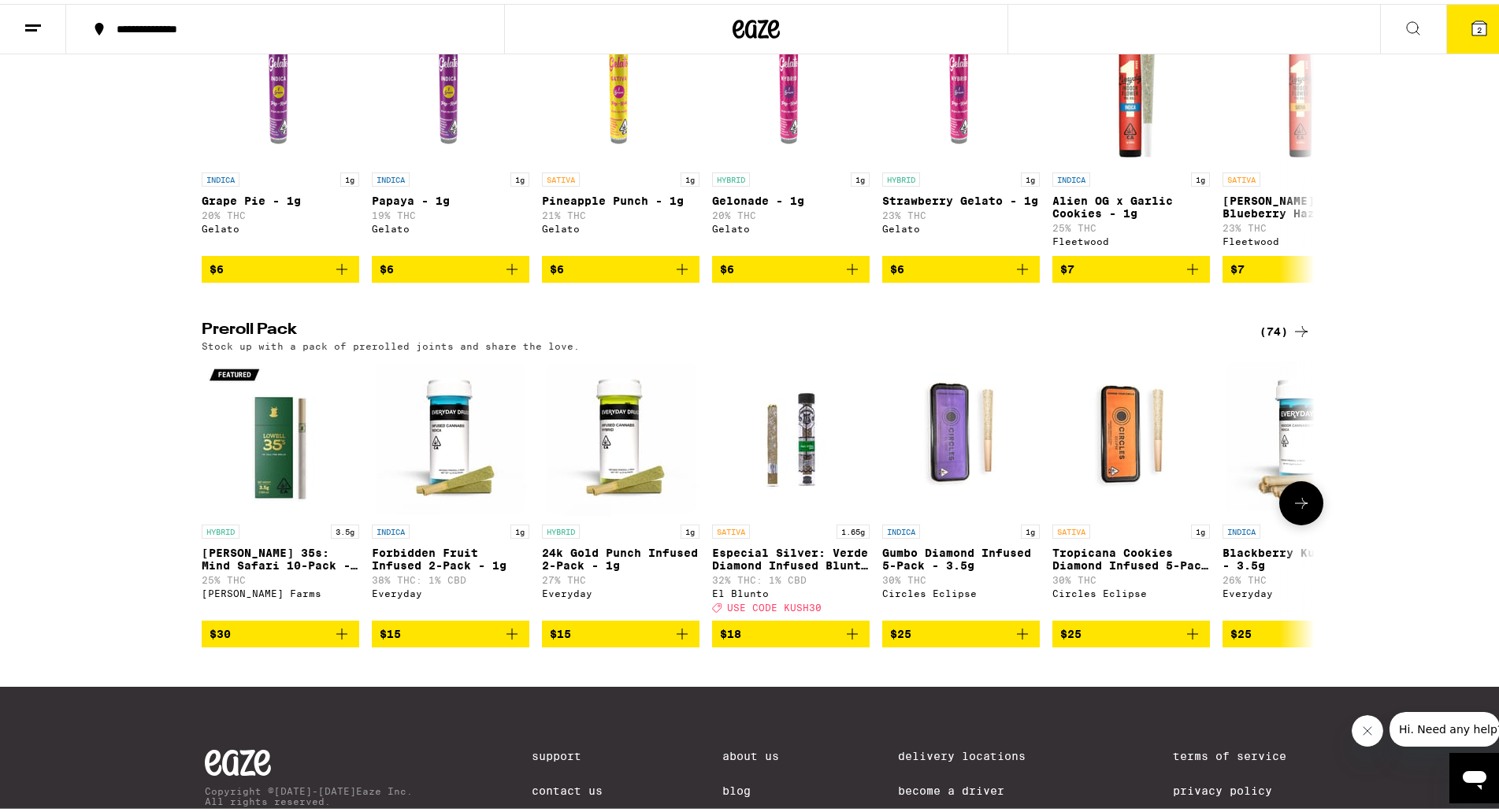
scroll to position [1001, 0]
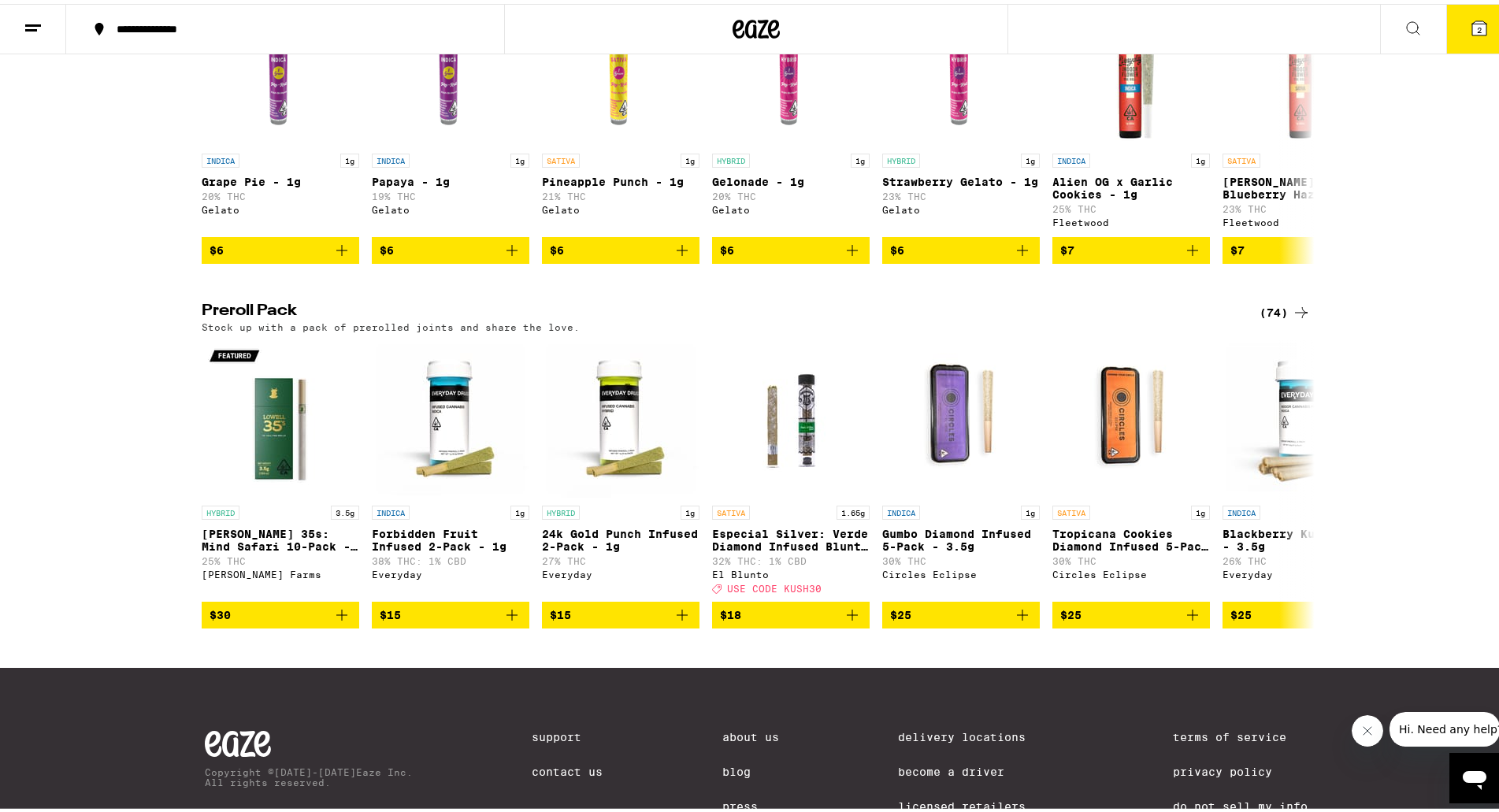
click at [1280, 318] on div "(74)" at bounding box center [1285, 308] width 51 height 19
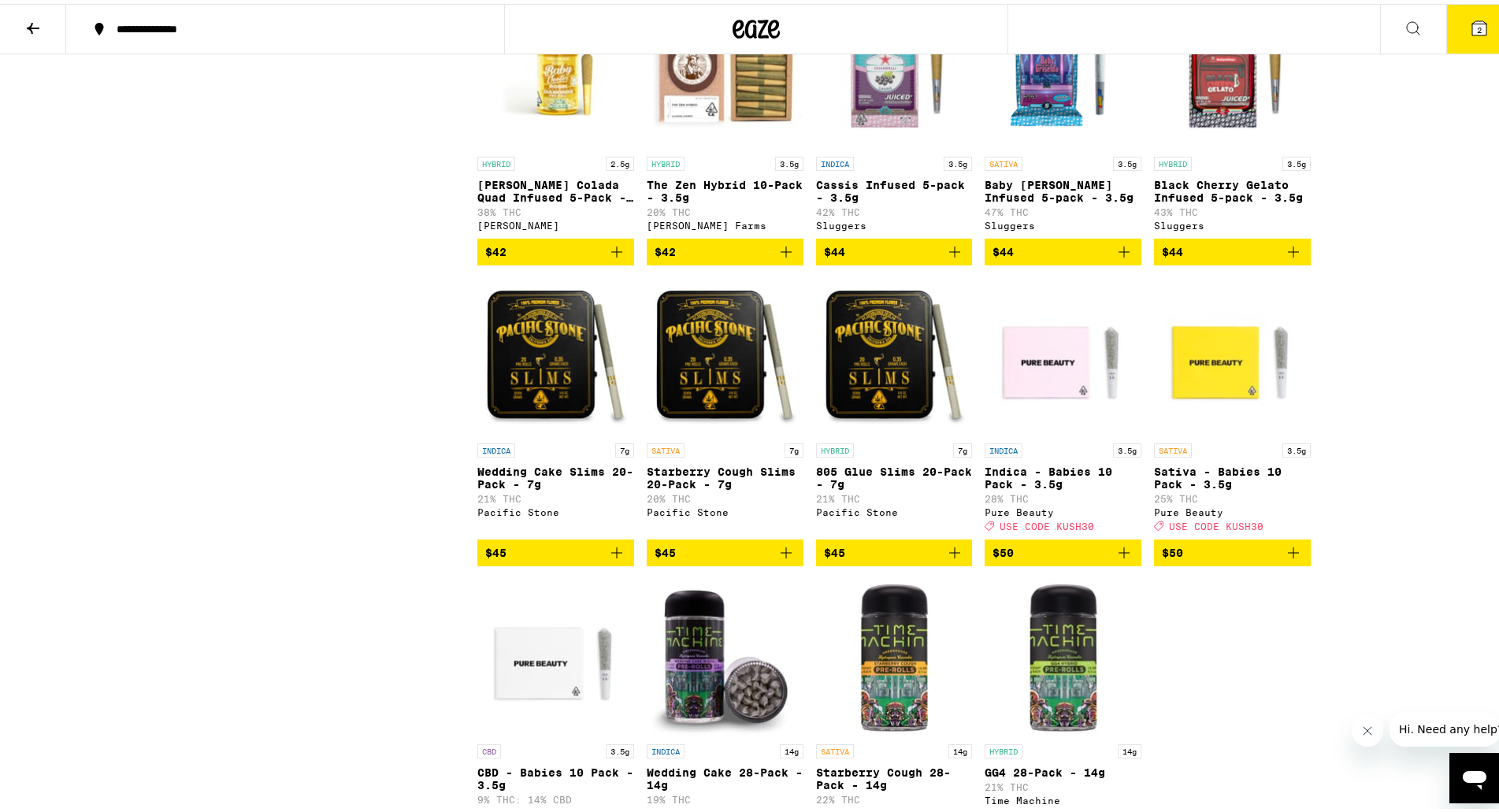
scroll to position [3700, 0]
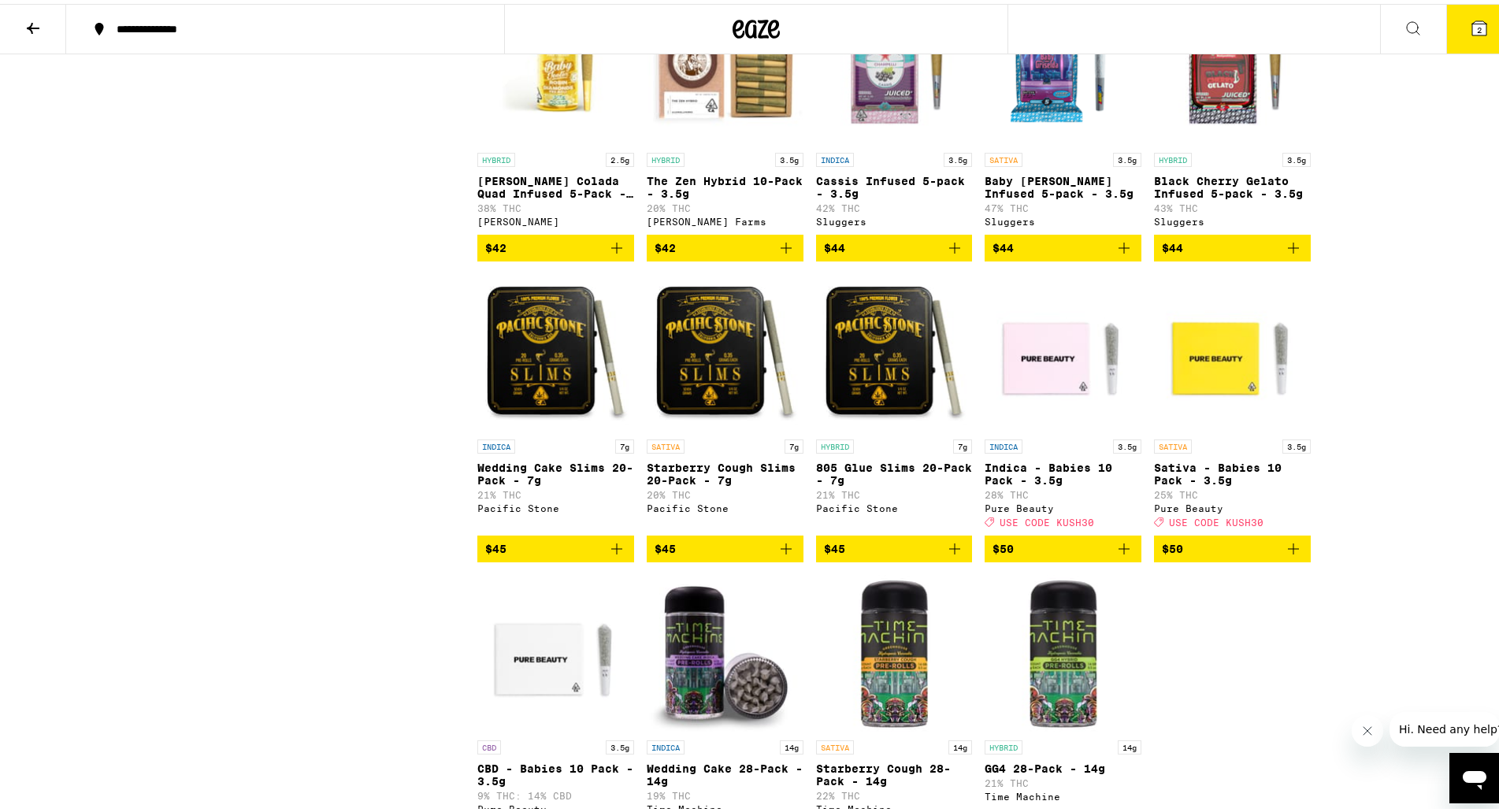
click at [953, 555] on icon "Add to bag" at bounding box center [954, 544] width 19 height 19
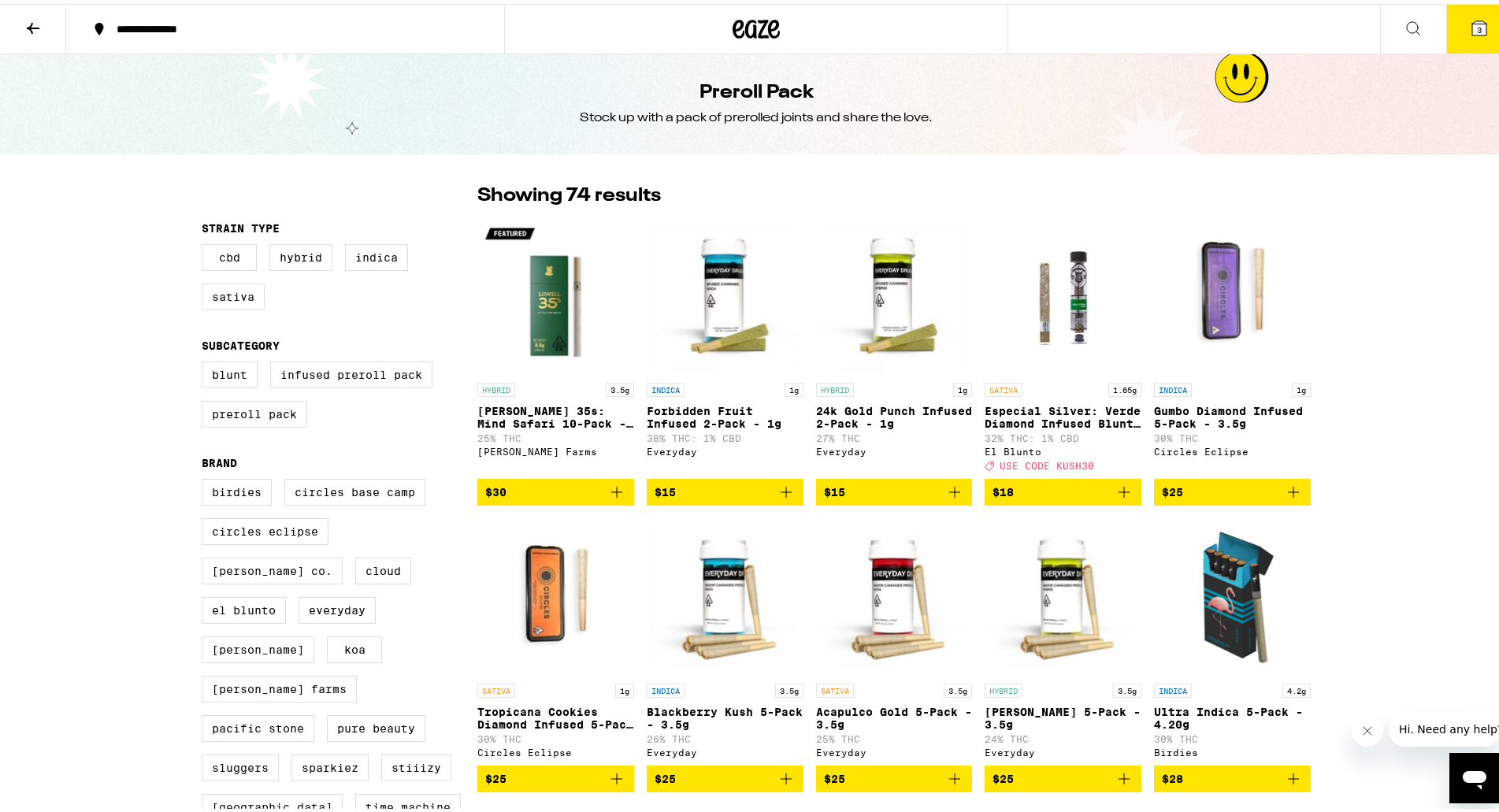
scroll to position [0, 0]
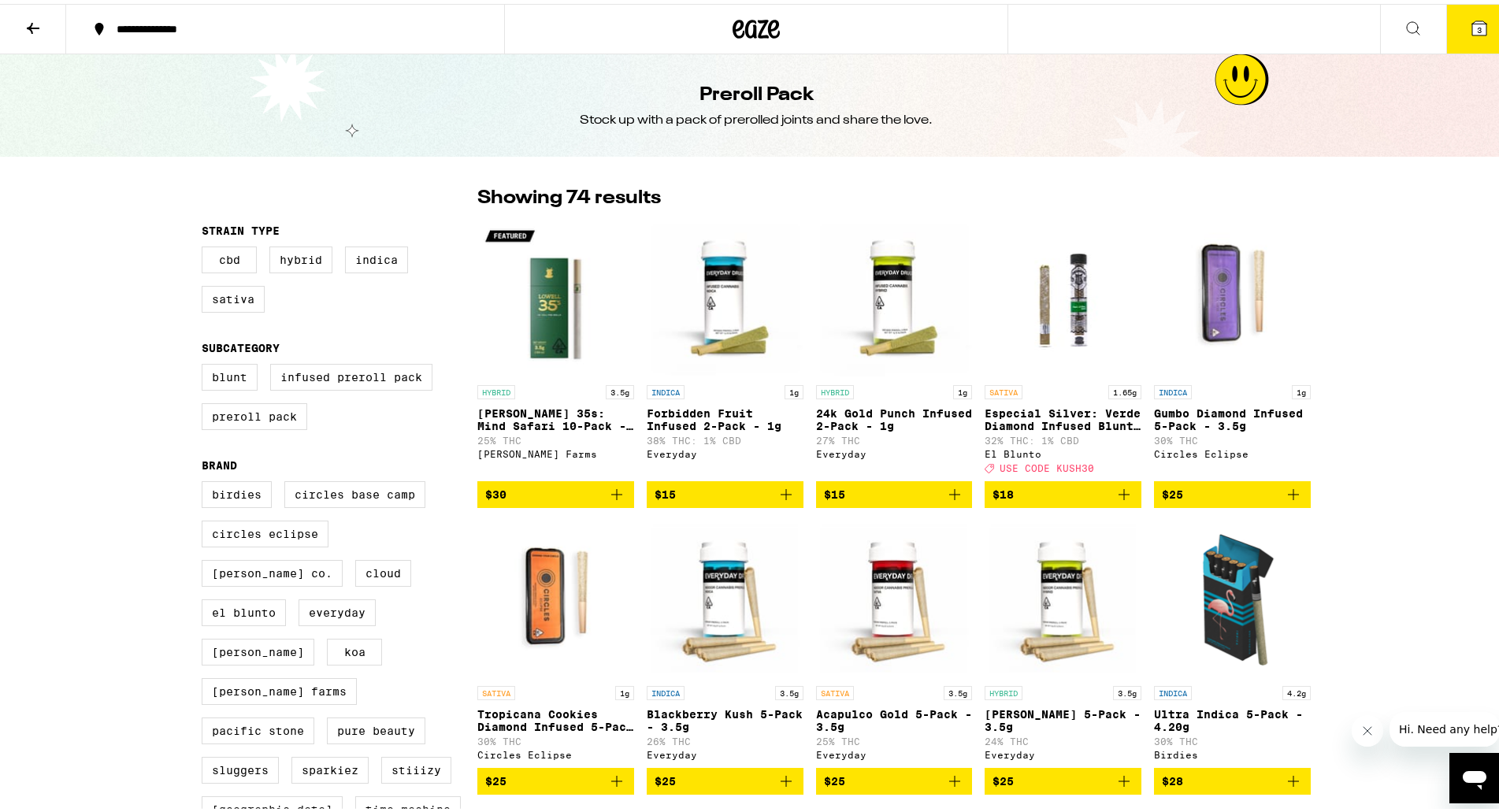
click at [42, 22] on button at bounding box center [33, 26] width 66 height 50
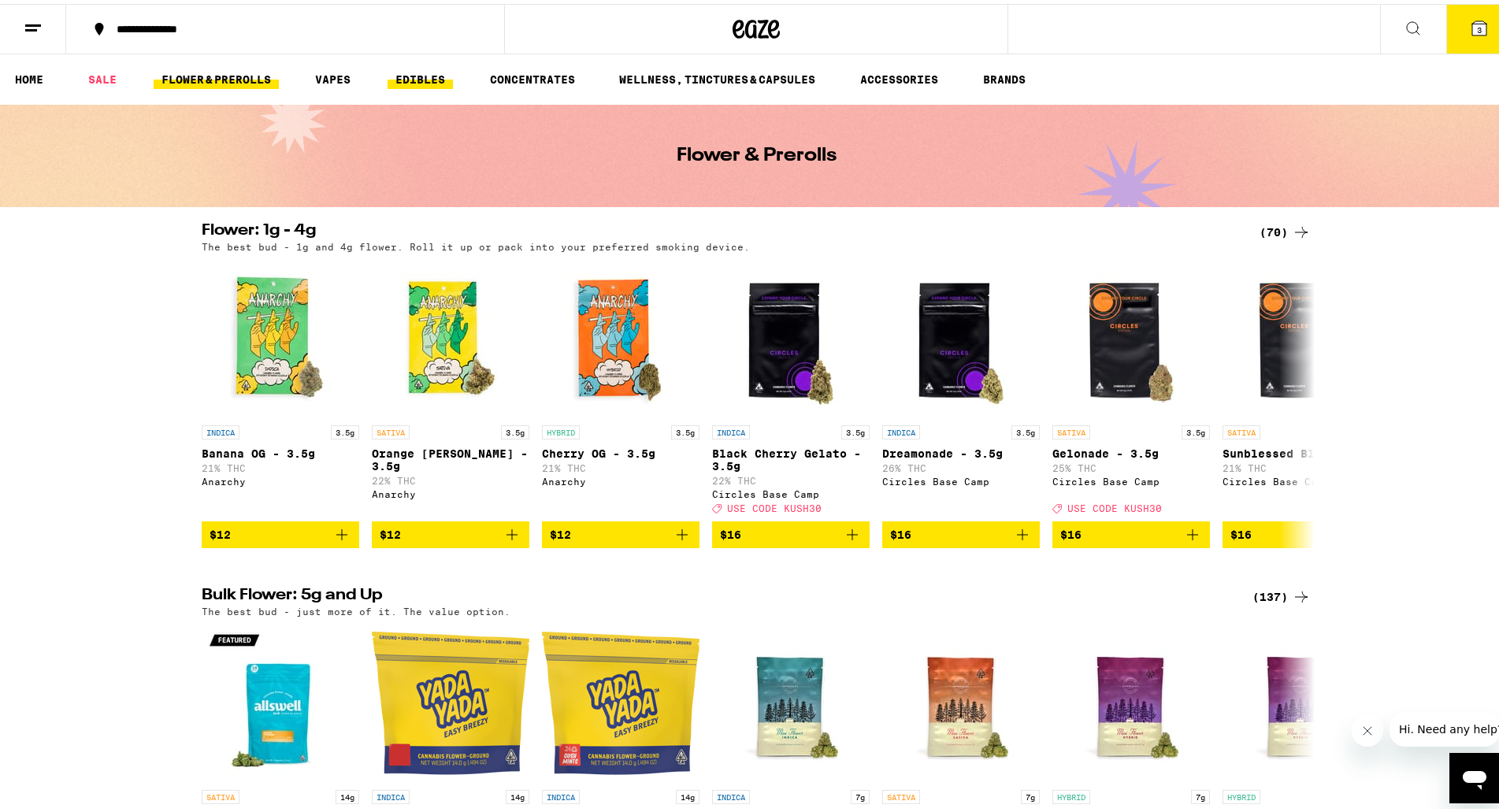
click at [419, 84] on link "EDIBLES" at bounding box center [420, 75] width 65 height 19
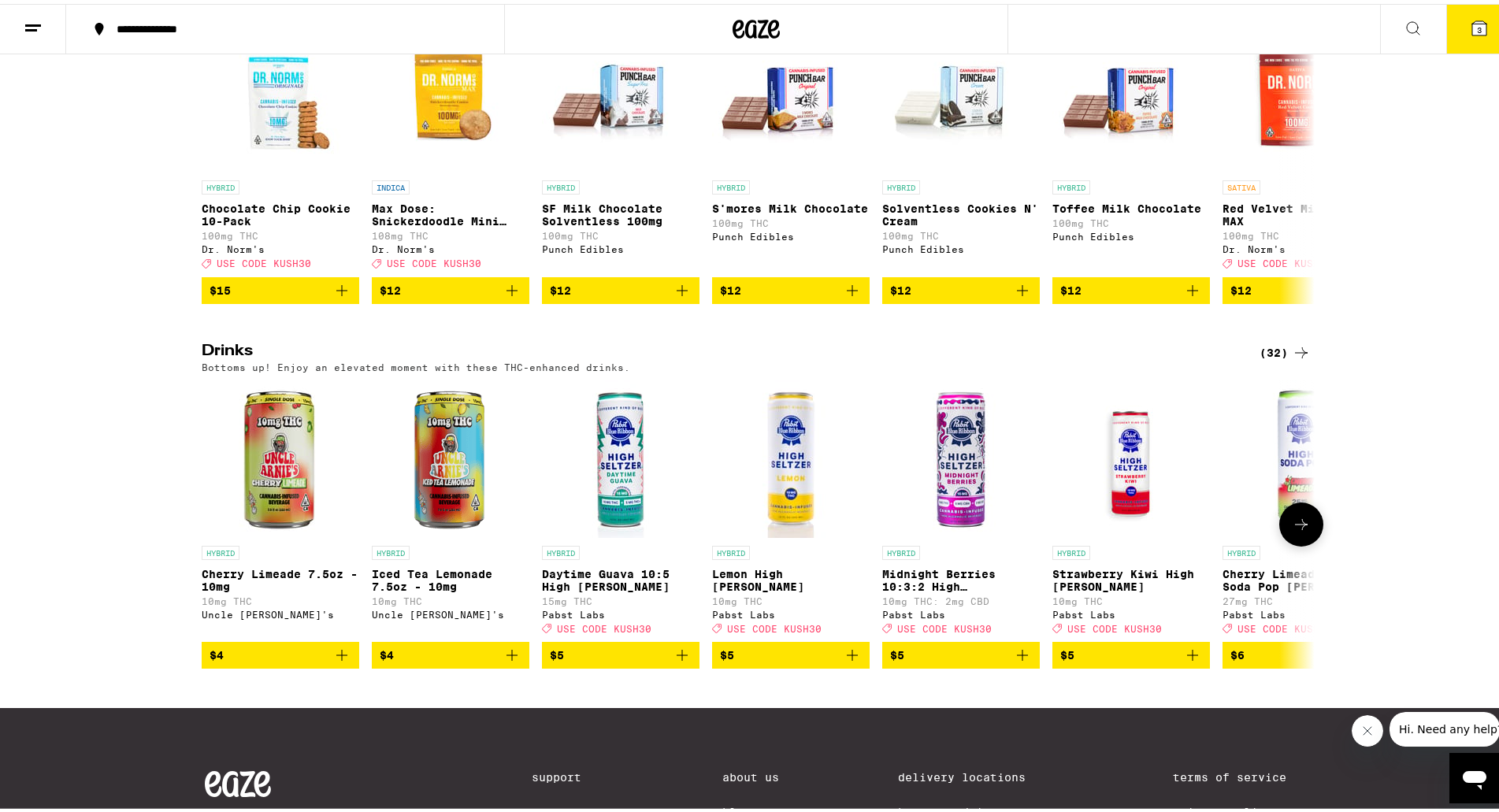
scroll to position [630, 0]
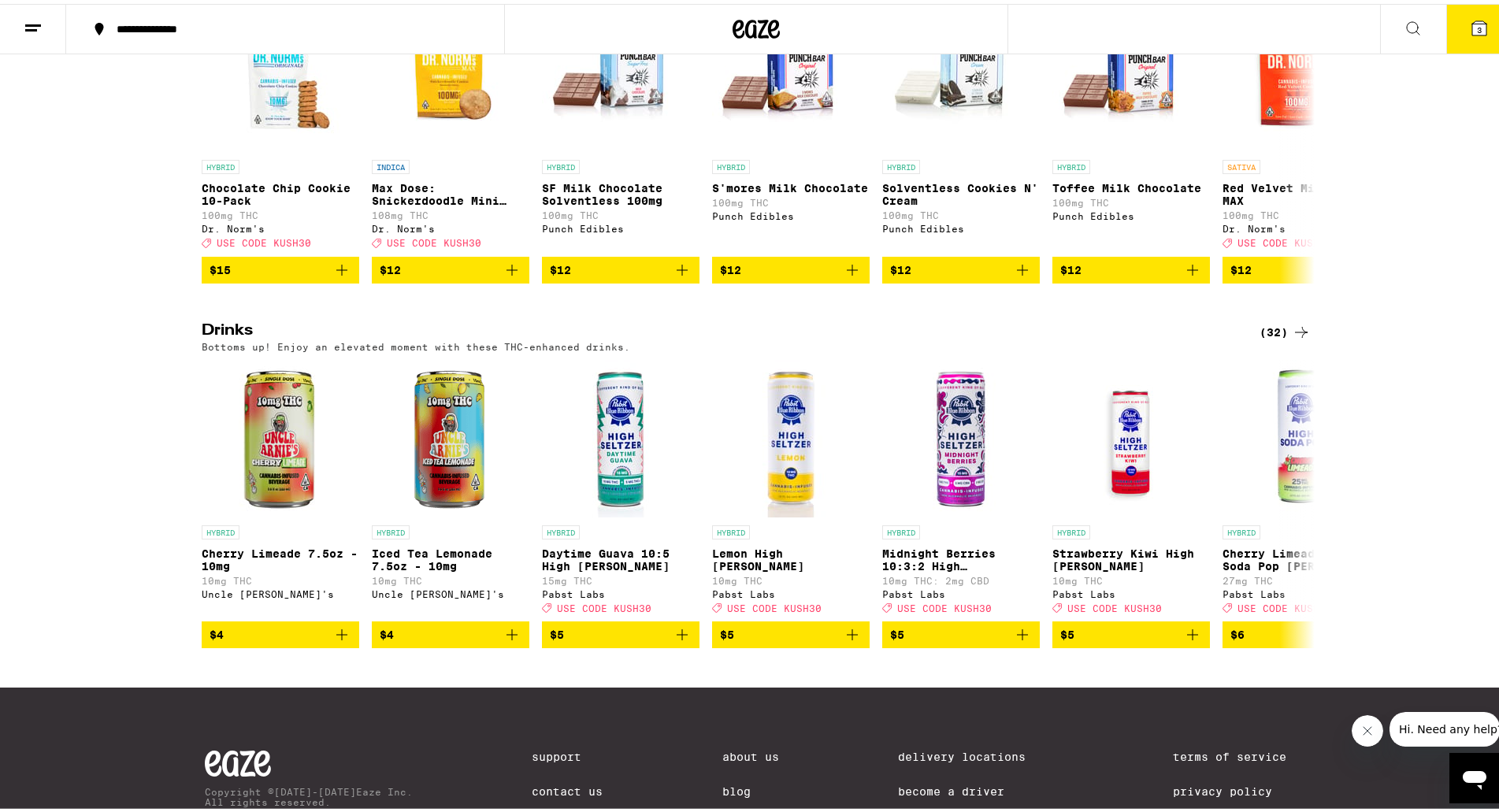
click at [1277, 338] on div "(32)" at bounding box center [1285, 327] width 51 height 19
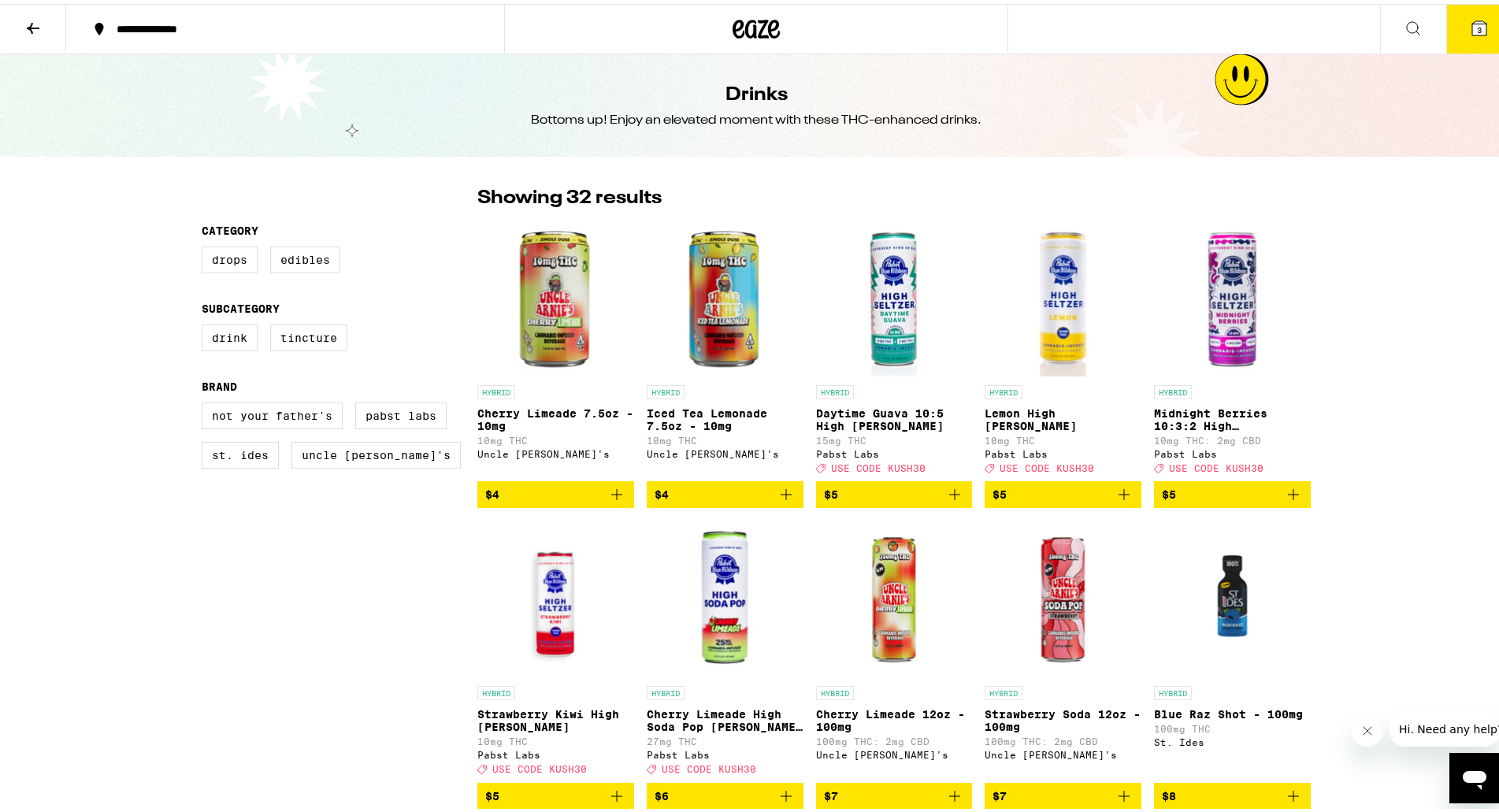
click at [1472, 29] on icon at bounding box center [1479, 25] width 14 height 14
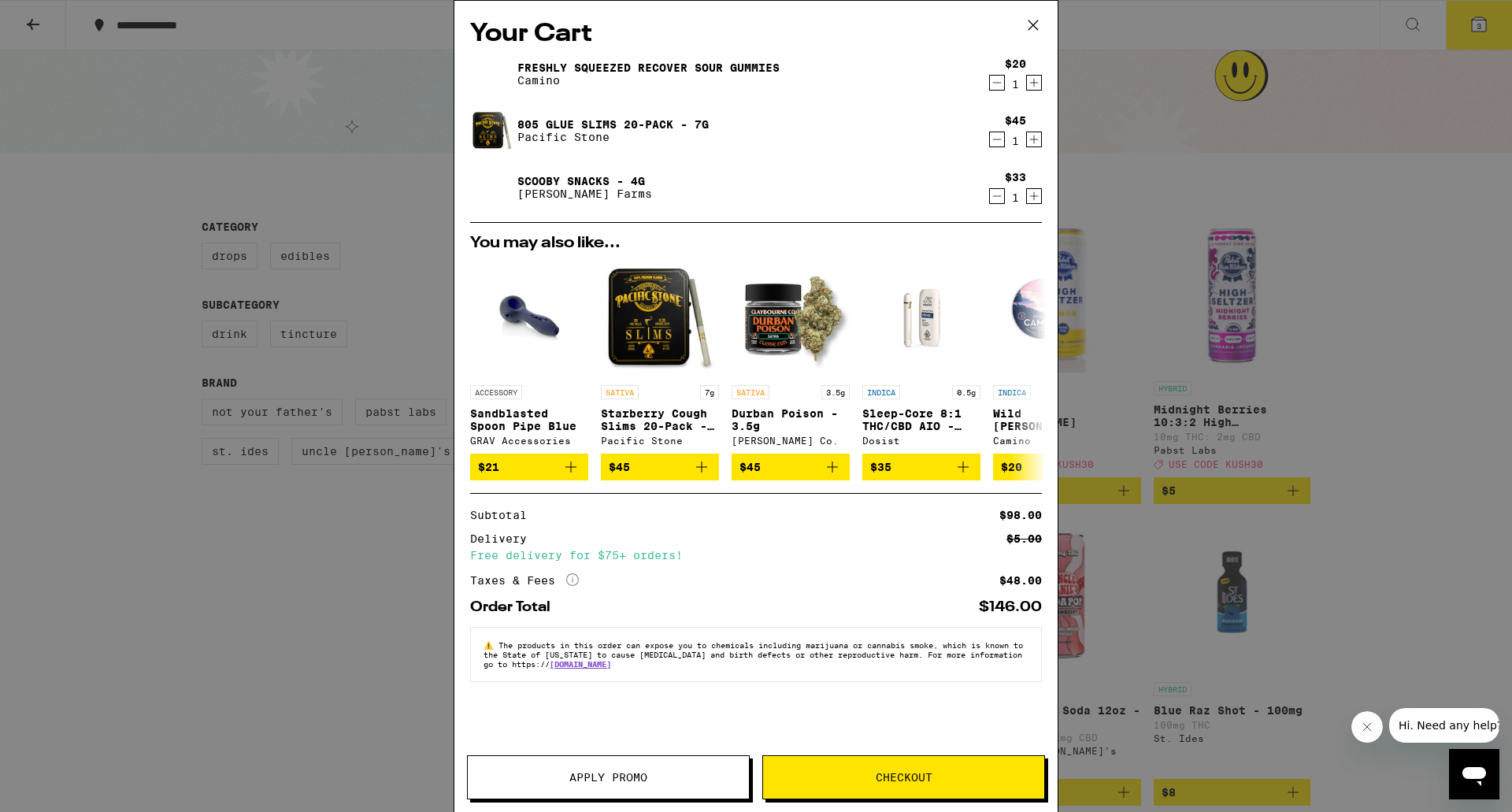
click at [999, 80] on icon "Decrement" at bounding box center [997, 82] width 14 height 19
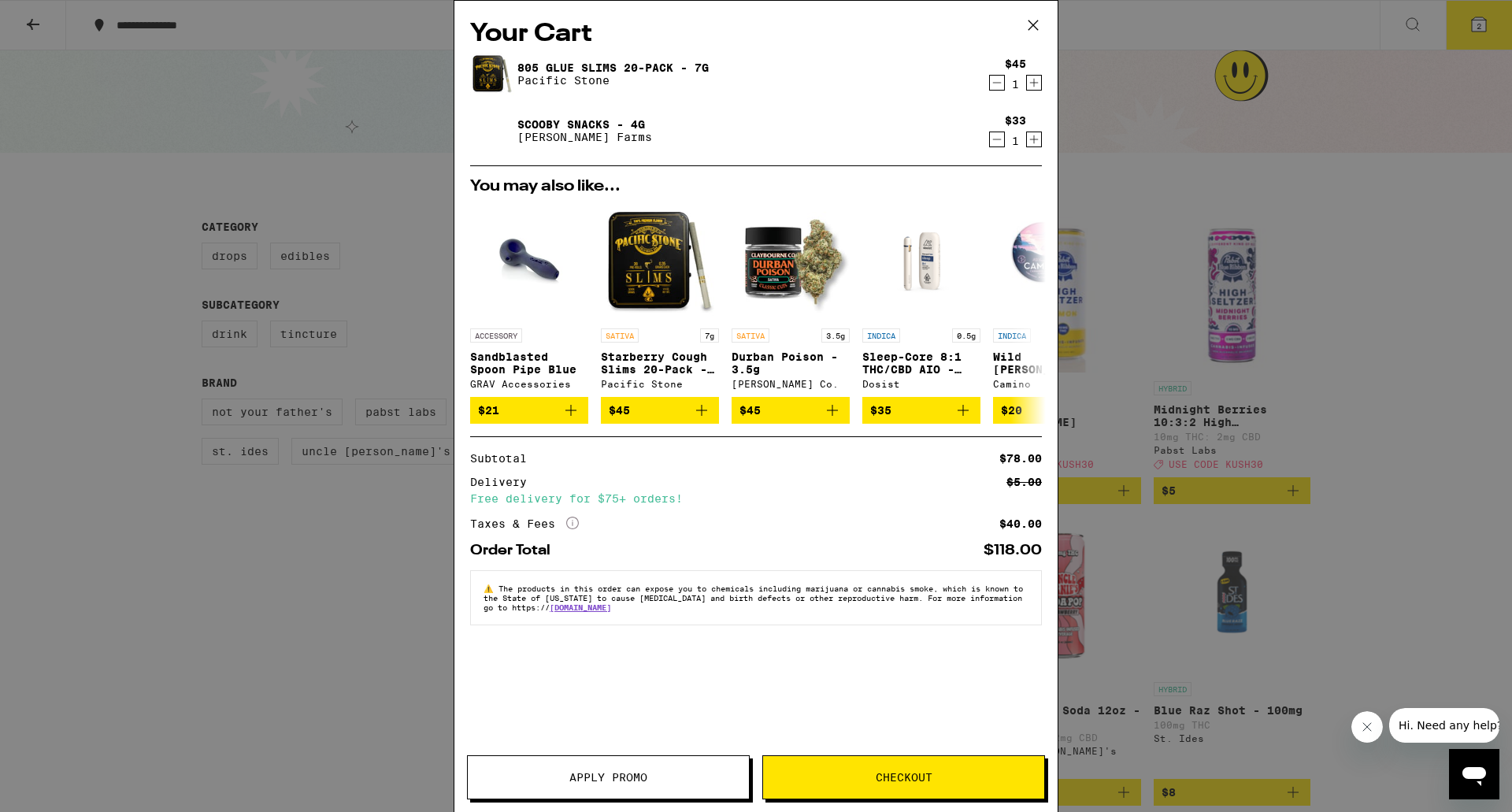
click at [871, 780] on span "Checkout" at bounding box center [903, 777] width 281 height 11
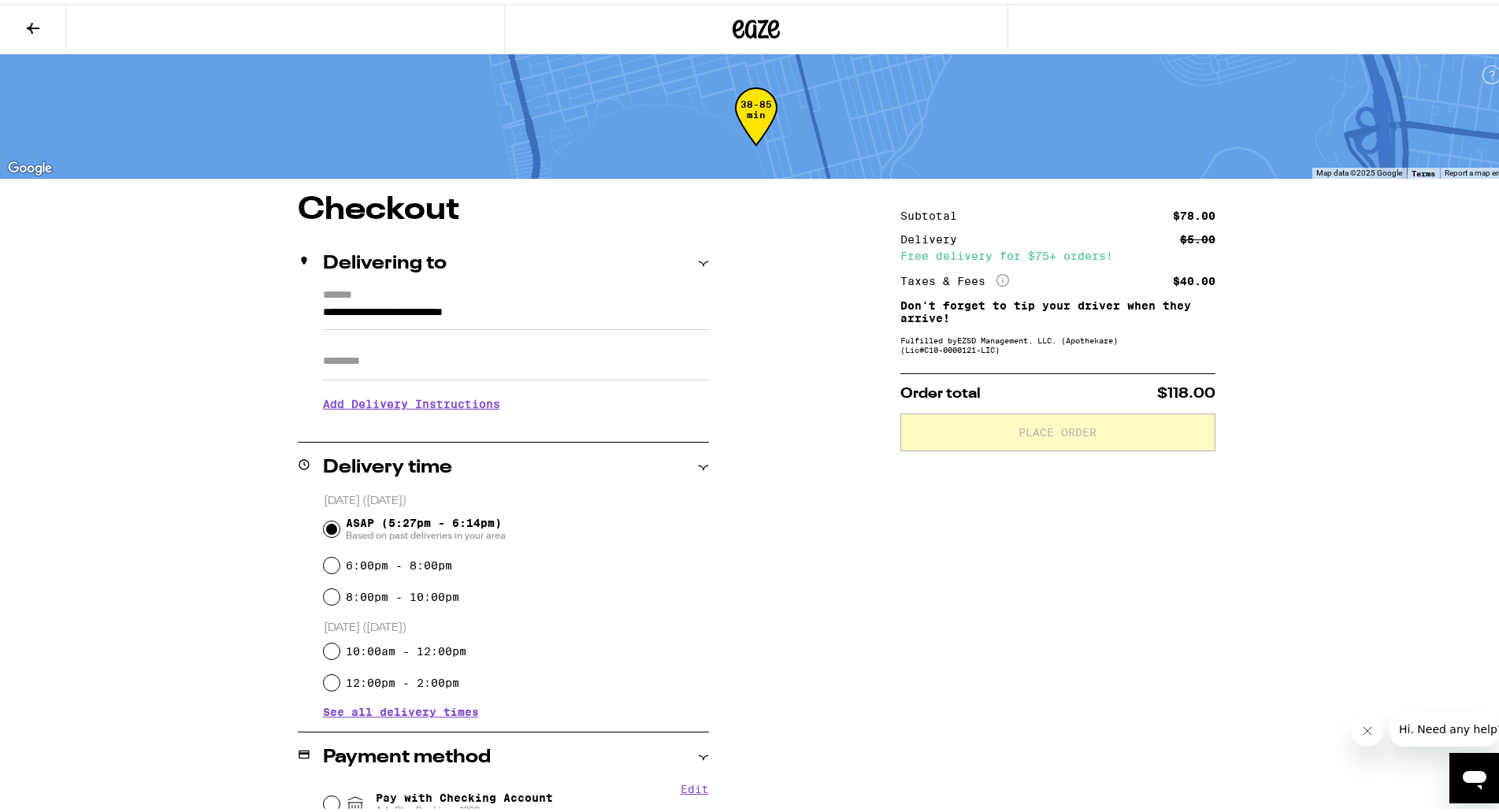
click at [398, 362] on input "Apt/Suite" at bounding box center [516, 357] width 386 height 38
type input "*"
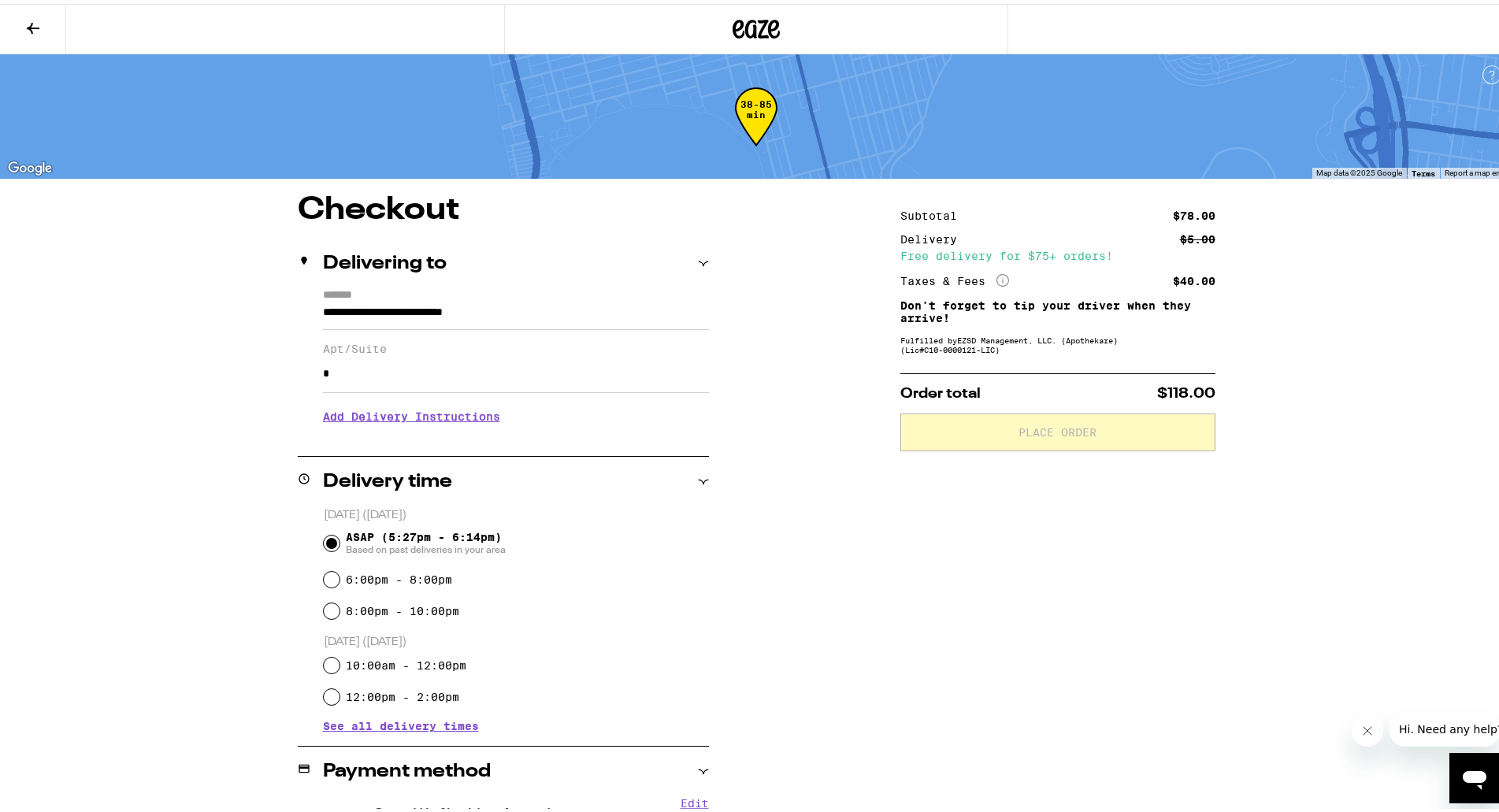
click at [696, 536] on div "ASAP (5:27pm - 6:14pm) Based on past deliveries in your area" at bounding box center [516, 540] width 385 height 41
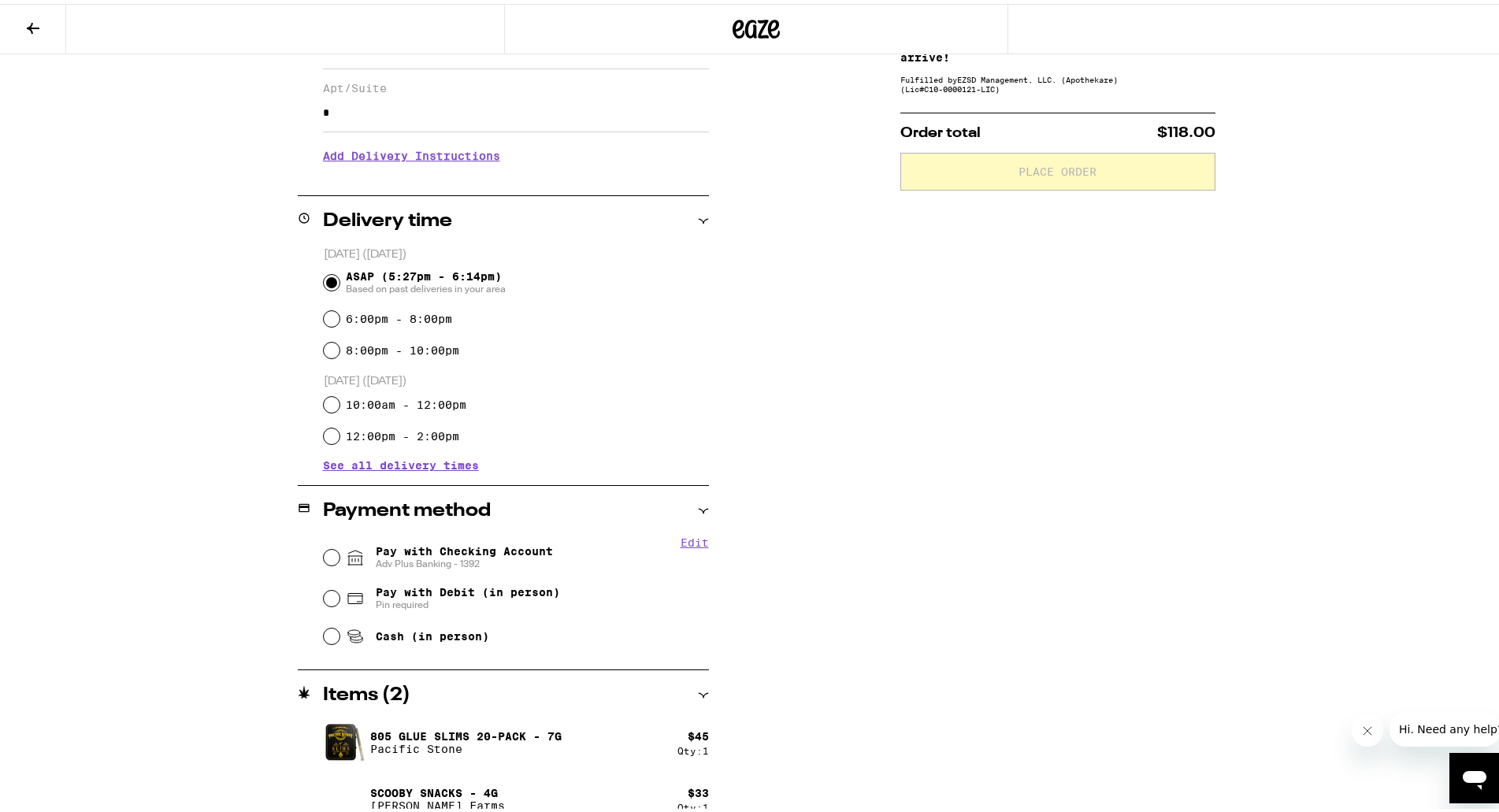
scroll to position [280, 0]
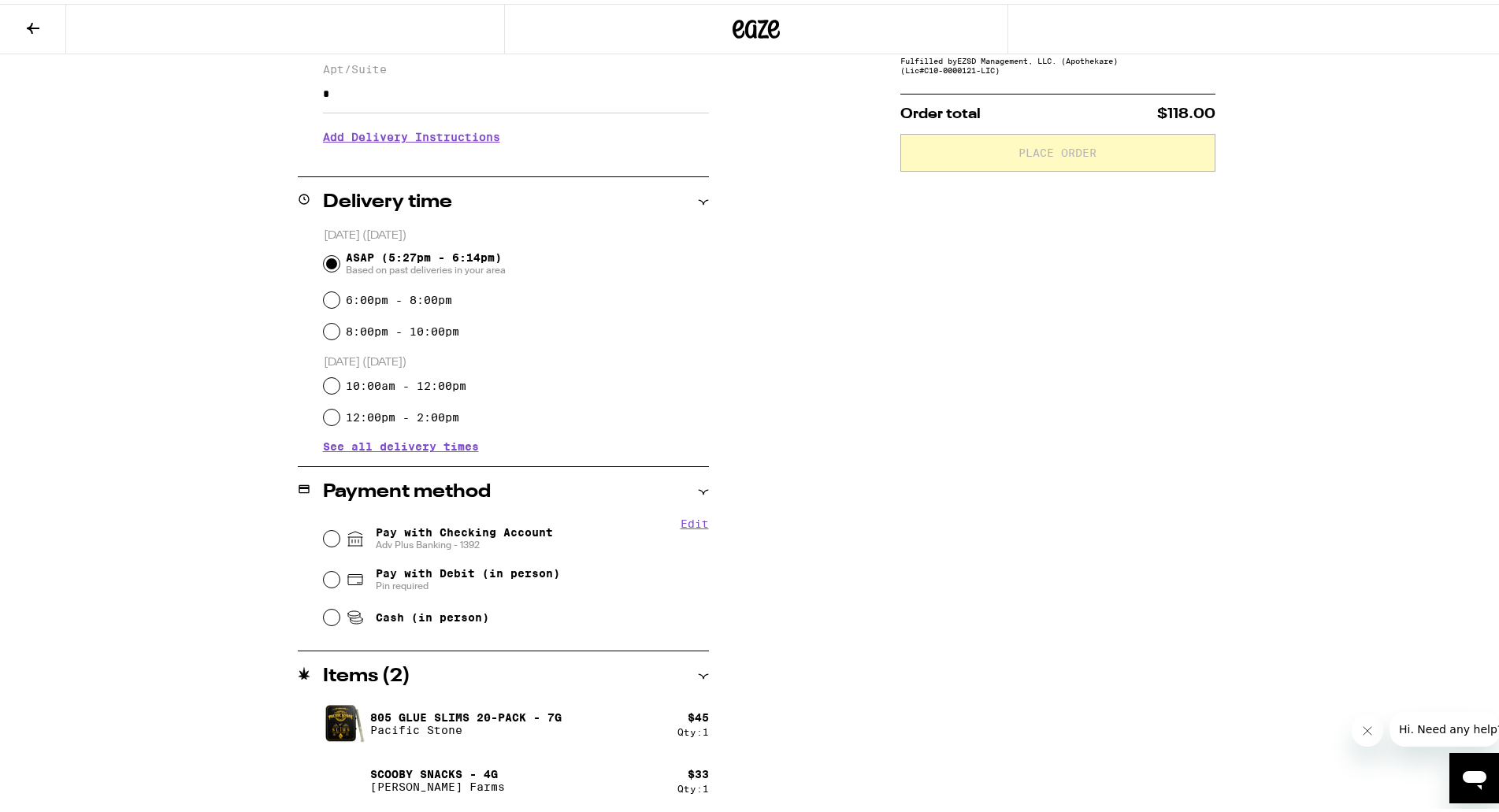
click at [461, 534] on span "Pay with Checking Account Adv Plus Banking - 1392" at bounding box center [465, 534] width 177 height 25
click at [340, 534] on input "Pay with Checking Account Adv Plus Banking - 1392" at bounding box center [332, 534] width 16 height 16
radio input "true"
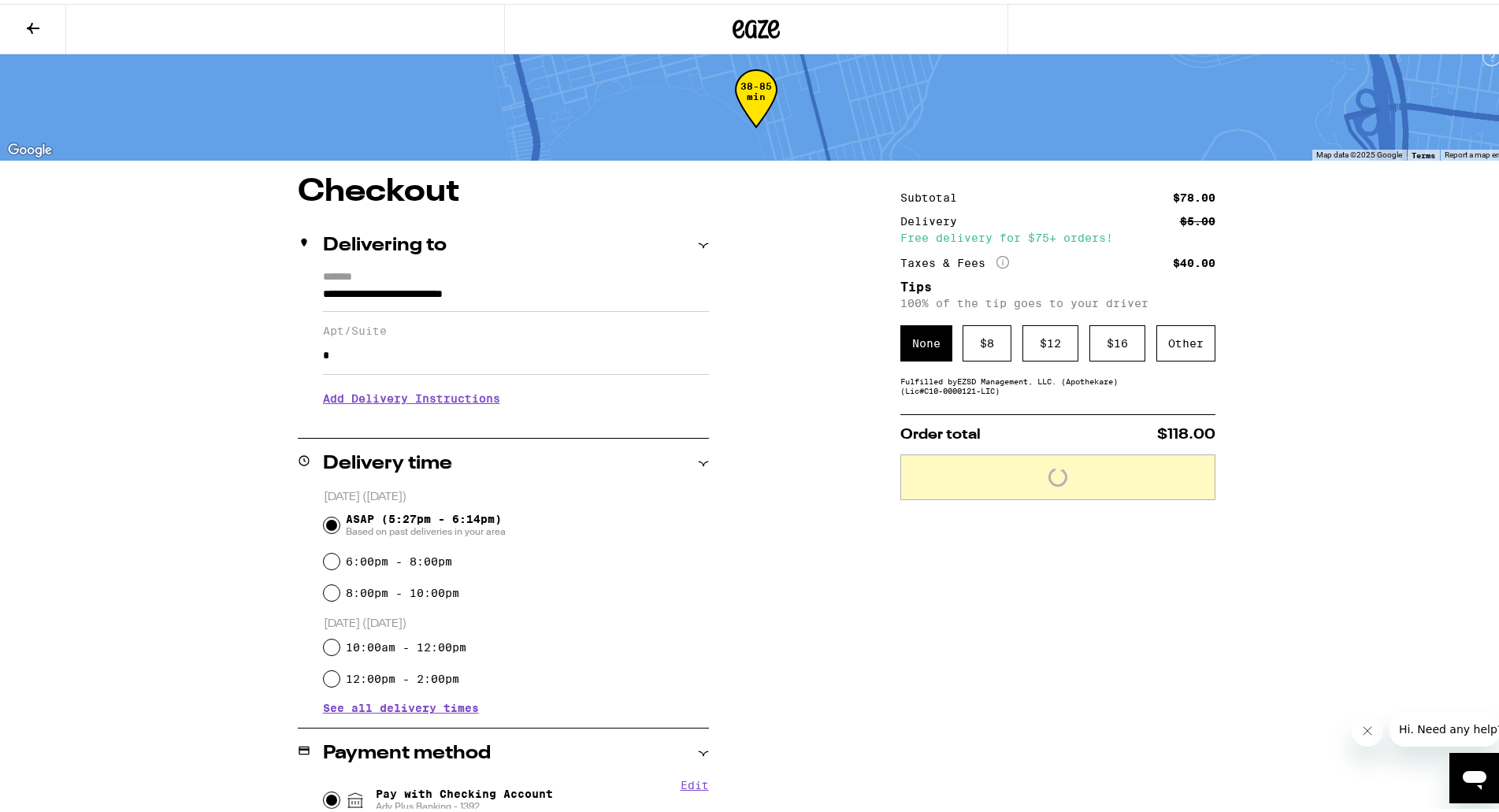
scroll to position [0, 0]
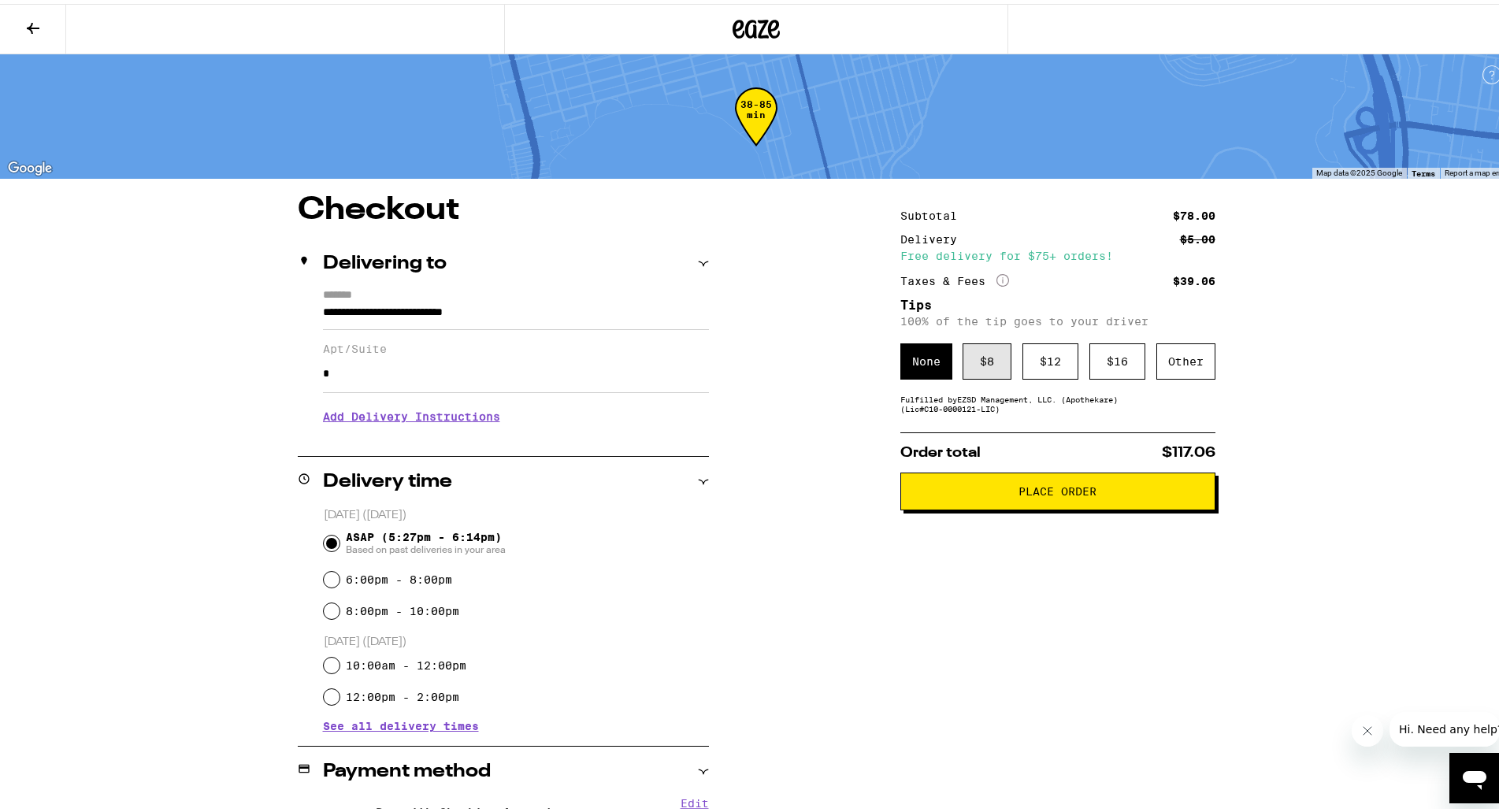
click at [981, 364] on div "$ 8" at bounding box center [987, 357] width 49 height 36
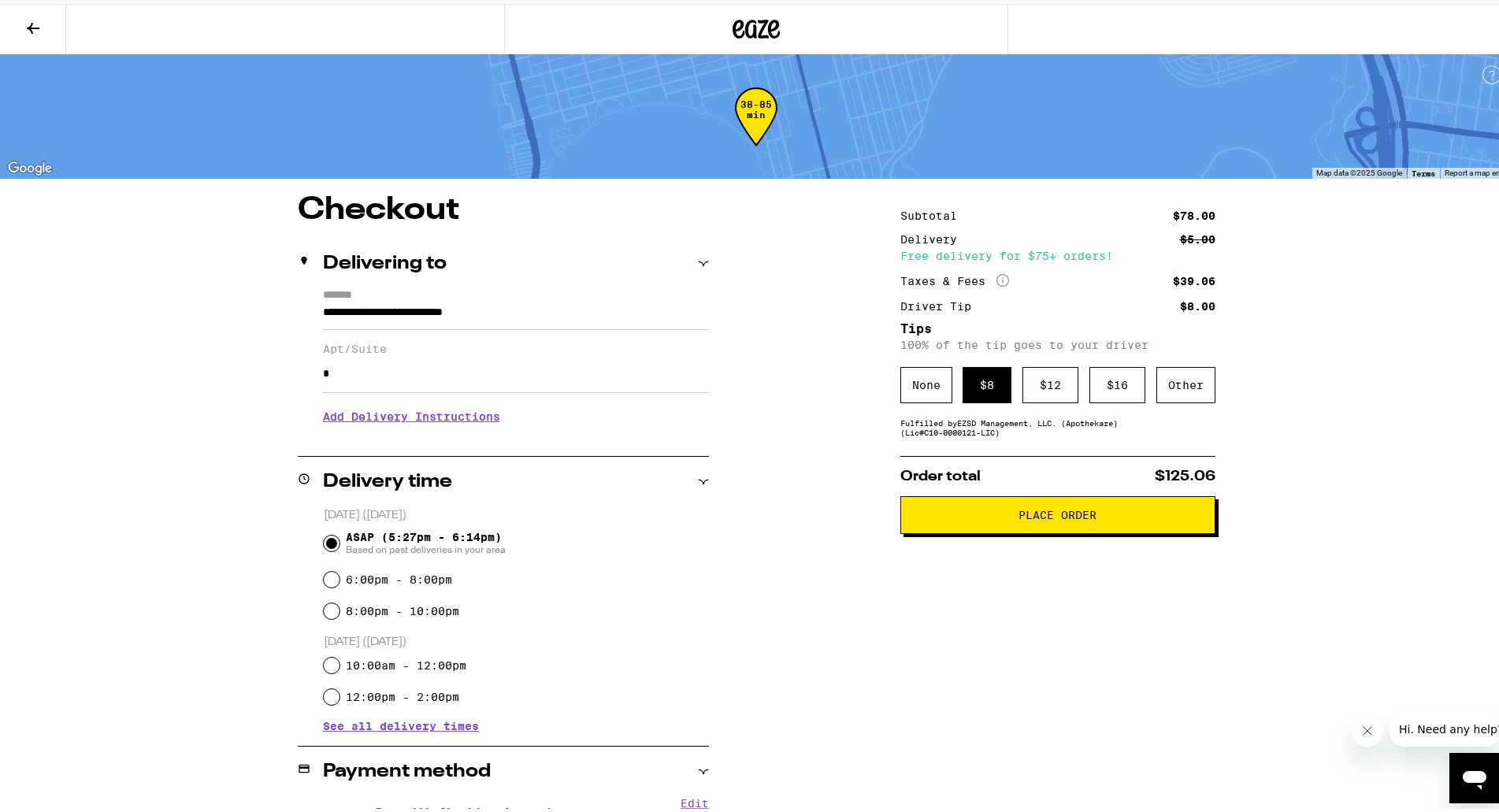
click at [988, 529] on button "Place Order" at bounding box center [1057, 510] width 315 height 38
